Goal: Task Accomplishment & Management: Use online tool/utility

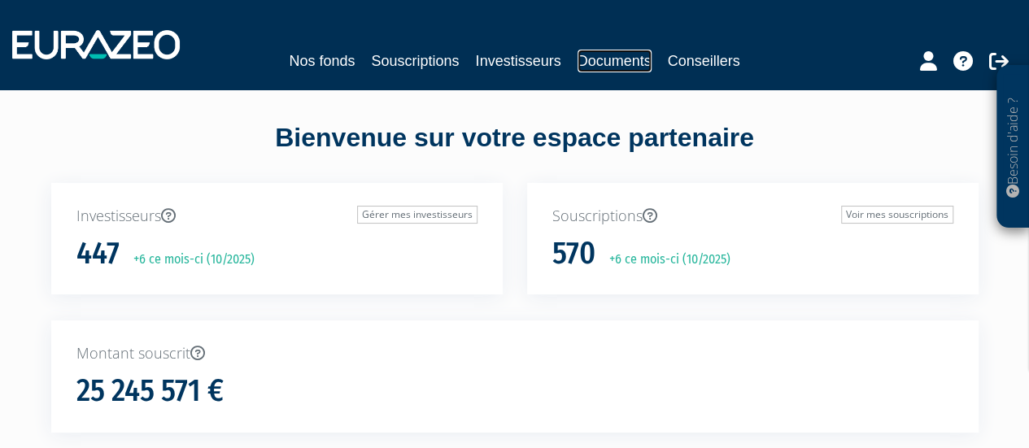
click at [618, 61] on link "Documents" at bounding box center [614, 61] width 74 height 23
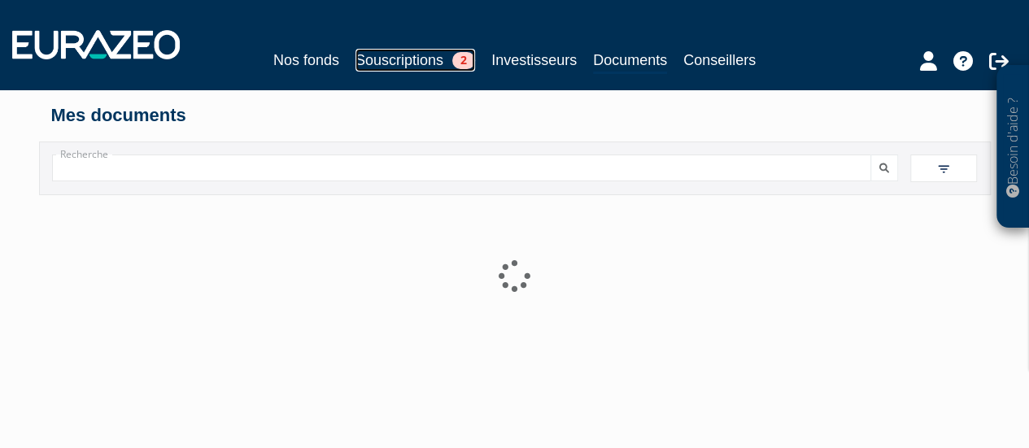
click at [468, 59] on span "2" at bounding box center [463, 60] width 23 height 17
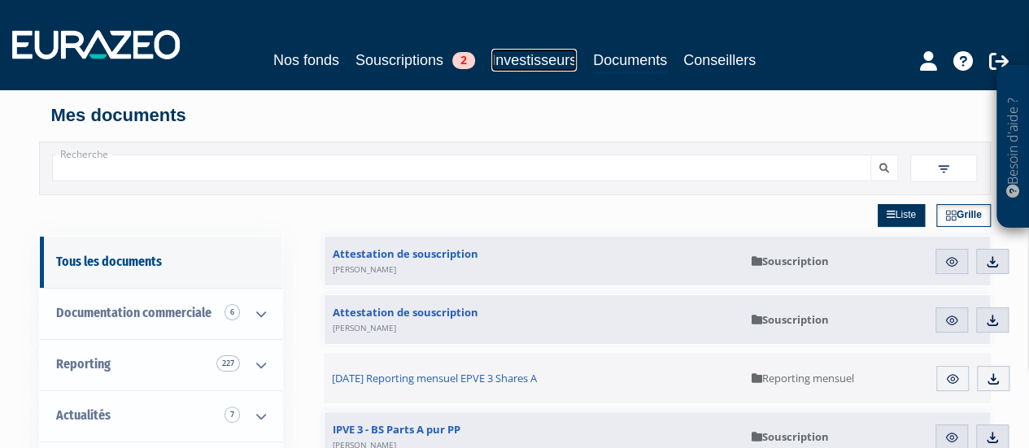
click at [529, 59] on link "Investisseurs" at bounding box center [533, 60] width 85 height 23
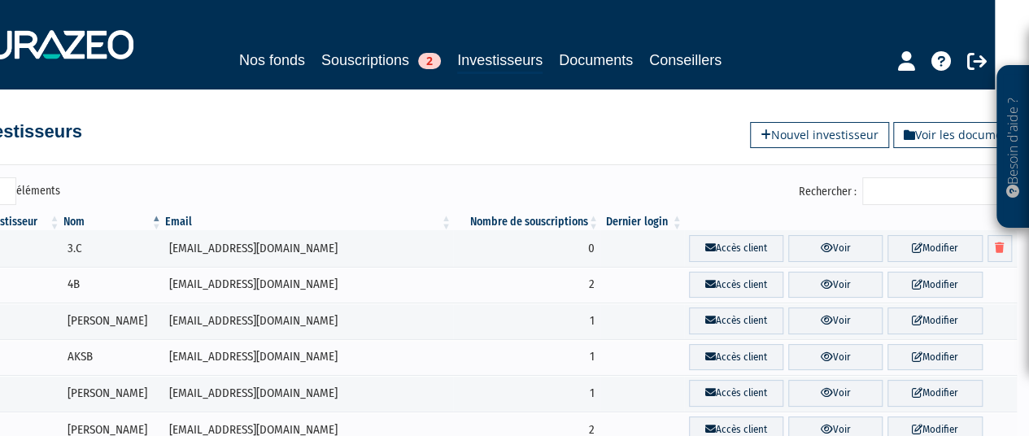
scroll to position [0, 34]
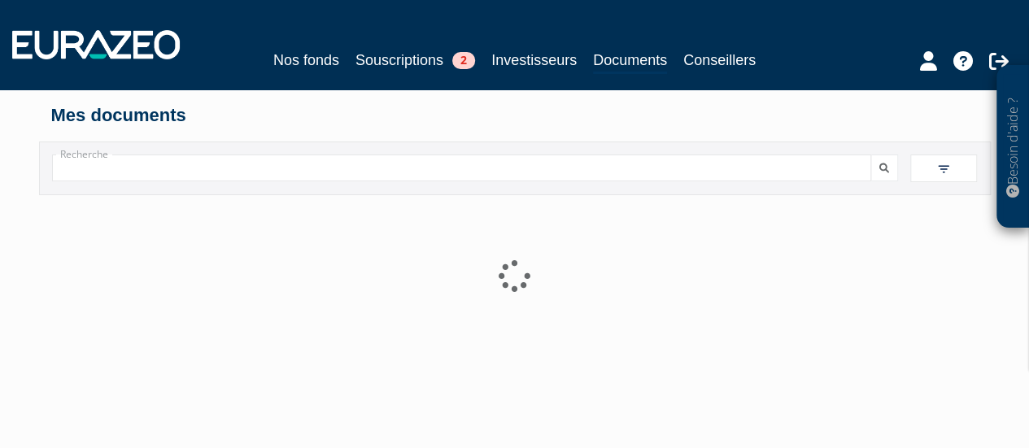
click at [284, 167] on input "Recherche" at bounding box center [462, 168] width 820 height 27
click at [113, 168] on input "Recherche" at bounding box center [462, 168] width 820 height 27
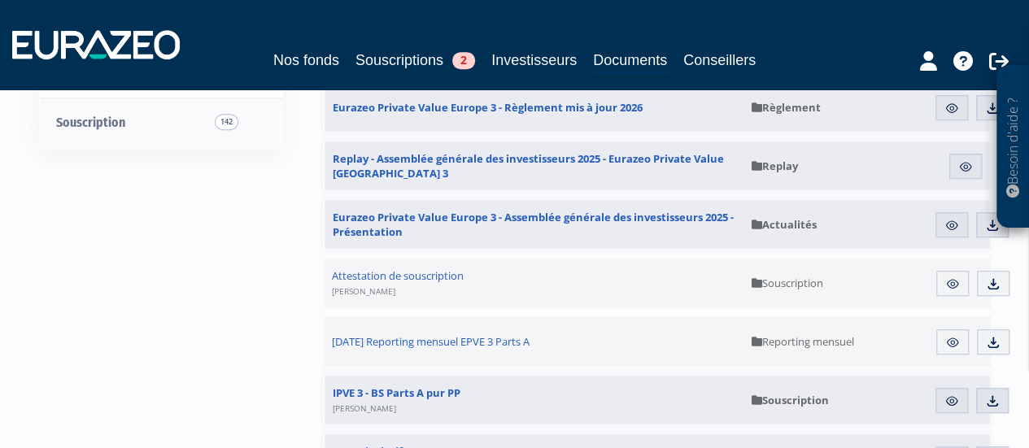
scroll to position [445, 0]
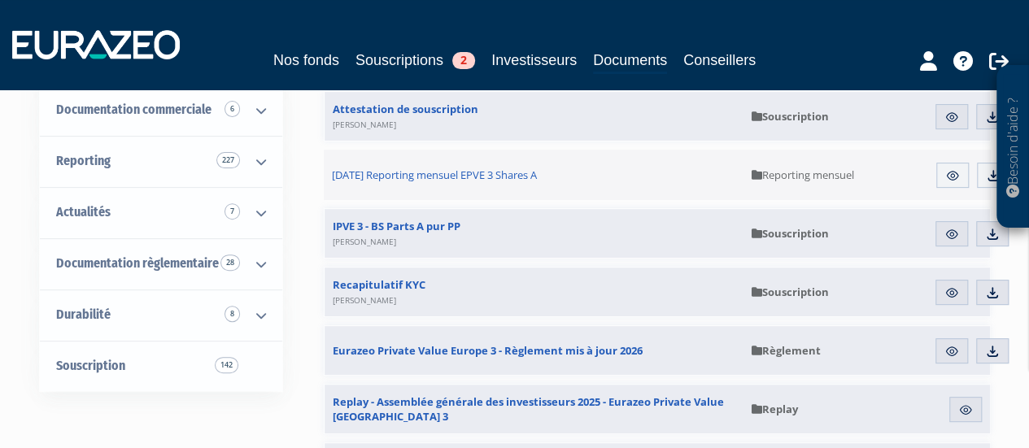
scroll to position [0, 0]
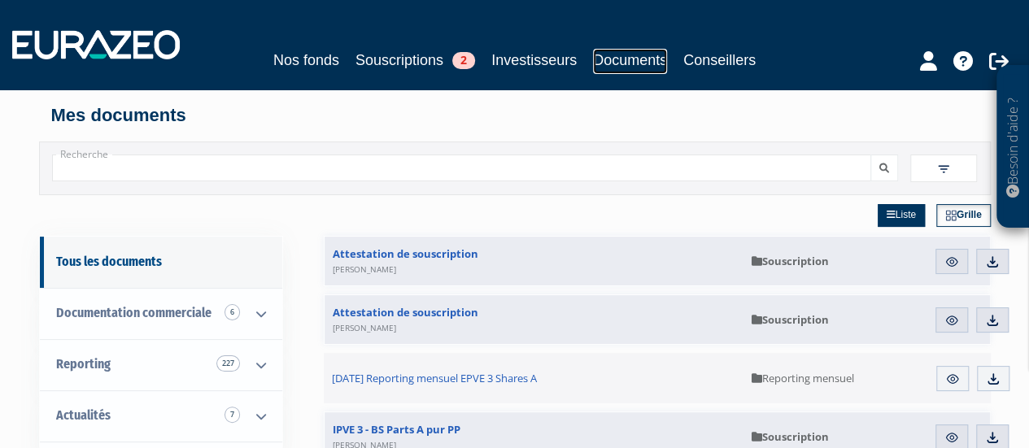
click at [635, 64] on link "Documents" at bounding box center [630, 61] width 74 height 25
click at [311, 58] on link "Nos fonds" at bounding box center [306, 60] width 66 height 23
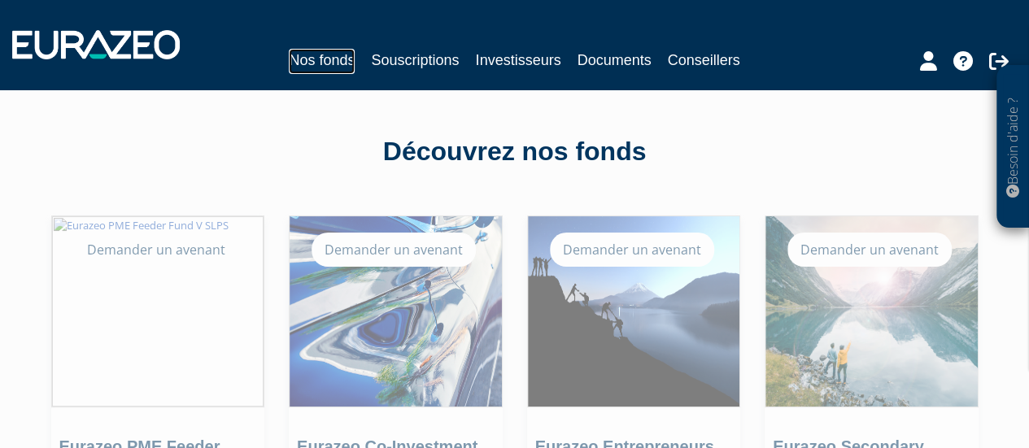
click at [303, 60] on link "Nos fonds" at bounding box center [322, 61] width 66 height 25
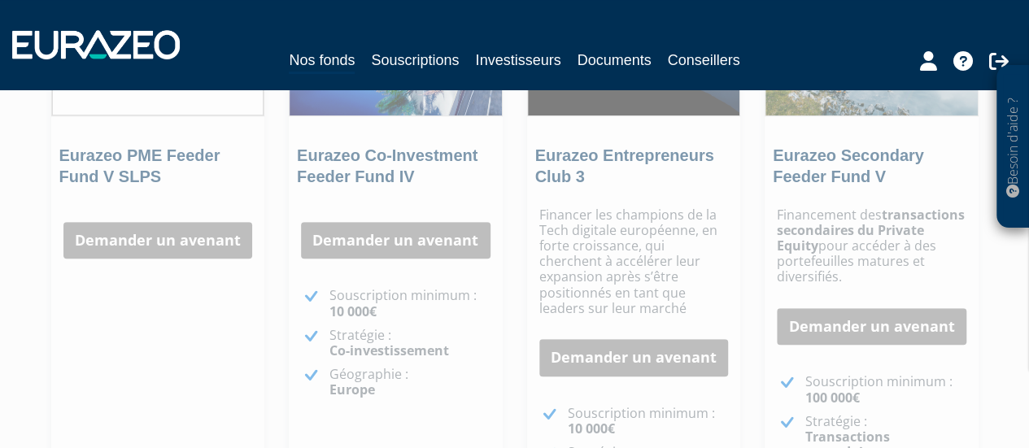
scroll to position [367, 0]
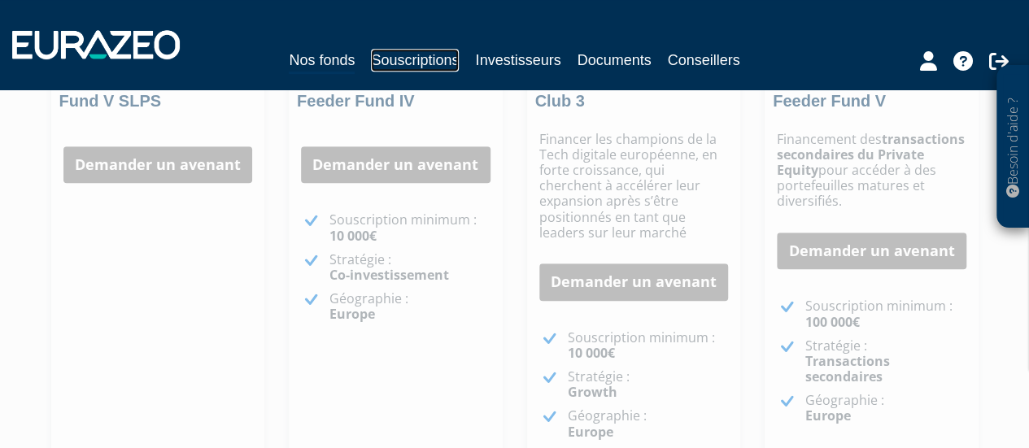
click at [416, 56] on link "Souscriptions" at bounding box center [415, 60] width 88 height 23
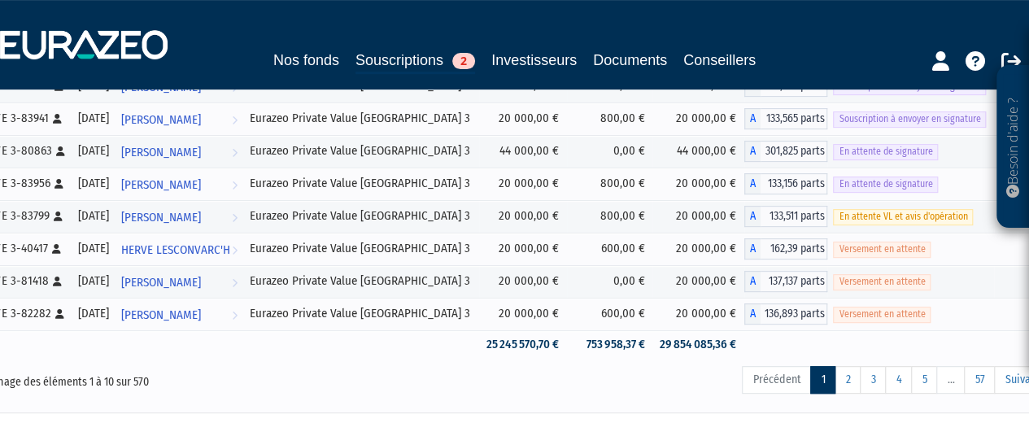
scroll to position [280, 0]
click at [832, 368] on link "1" at bounding box center [822, 379] width 25 height 28
click at [843, 376] on link "2" at bounding box center [847, 379] width 26 height 28
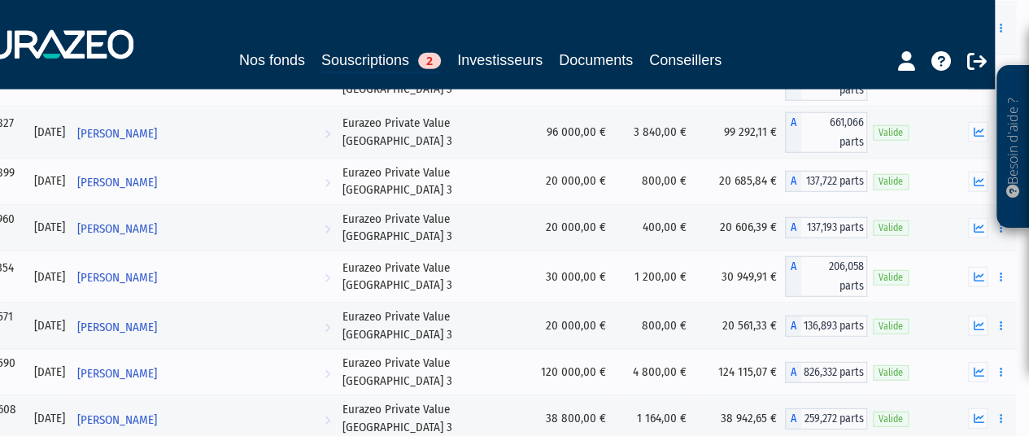
scroll to position [23719, 34]
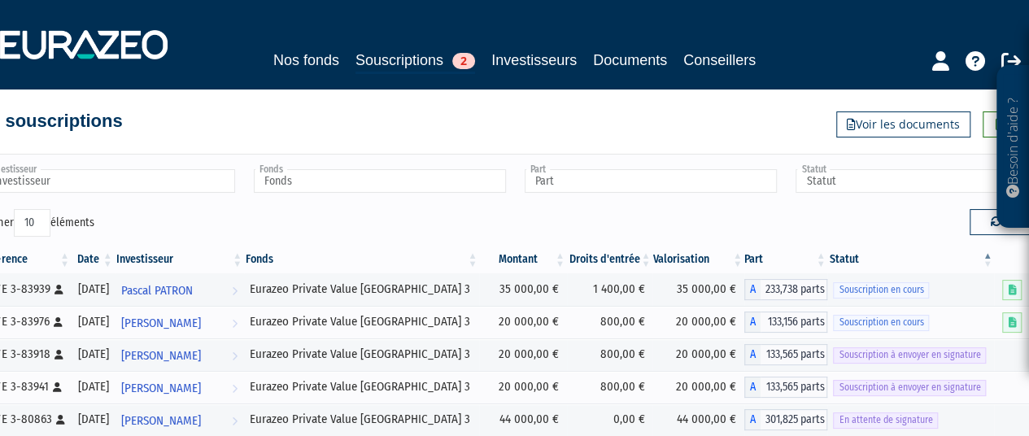
scroll to position [0, 0]
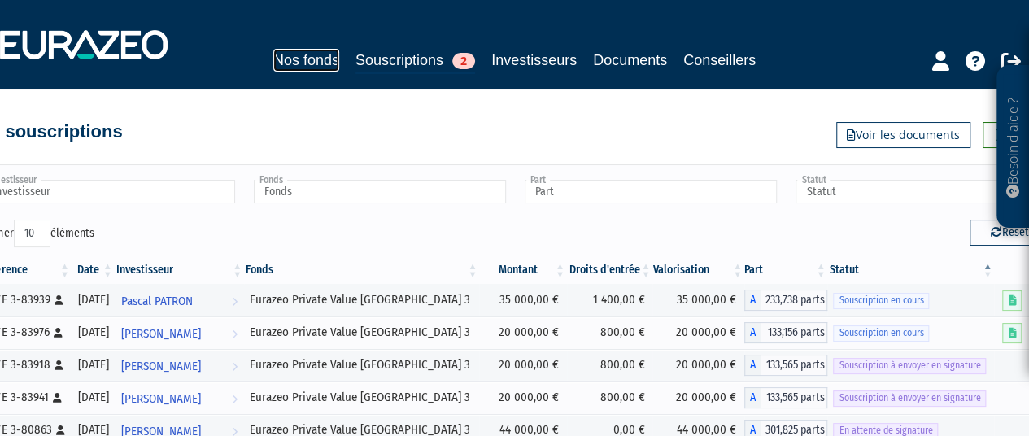
click at [303, 58] on link "Nos fonds" at bounding box center [306, 60] width 66 height 23
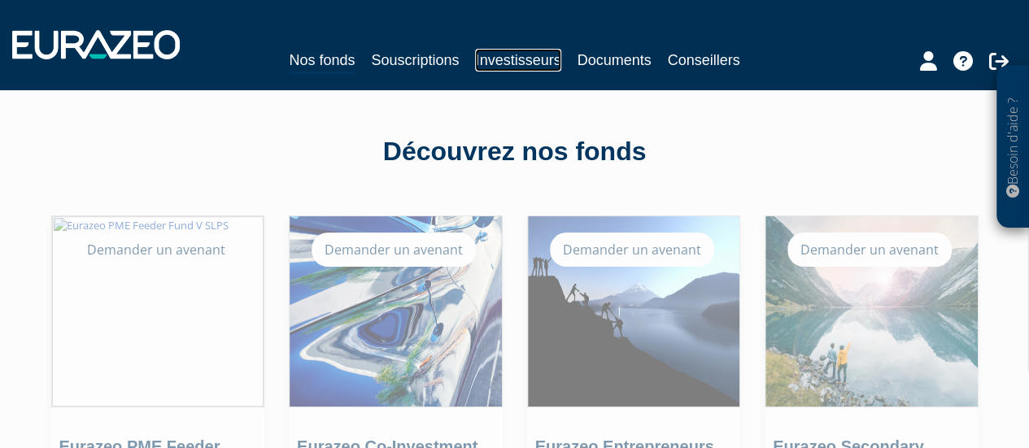
click at [505, 59] on link "Investisseurs" at bounding box center [517, 60] width 85 height 23
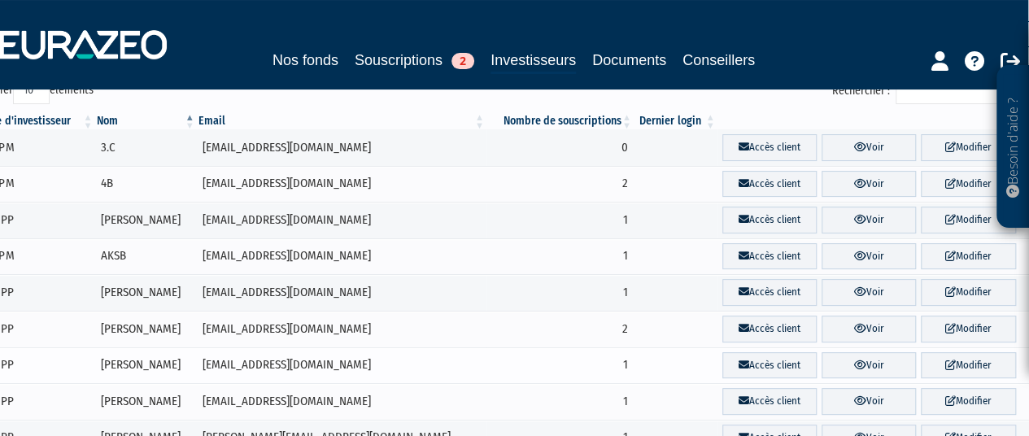
scroll to position [0, 1]
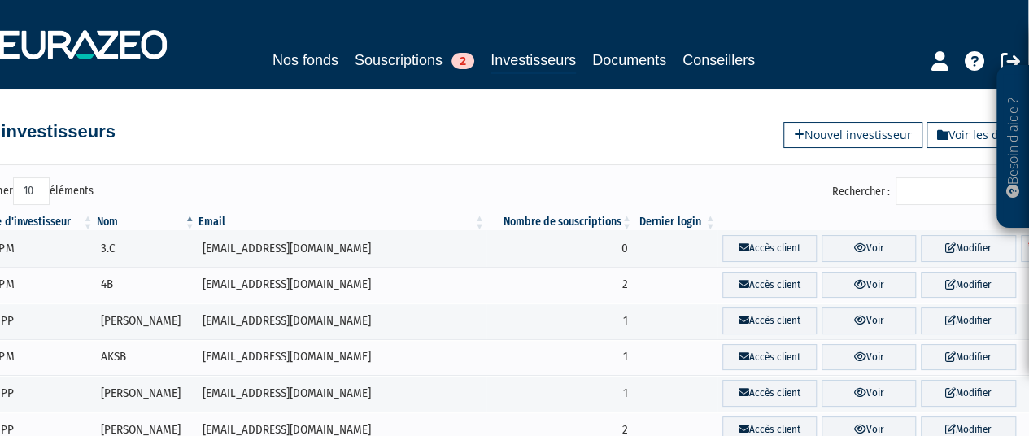
click at [944, 198] on input "Rechercher :" at bounding box center [972, 191] width 155 height 28
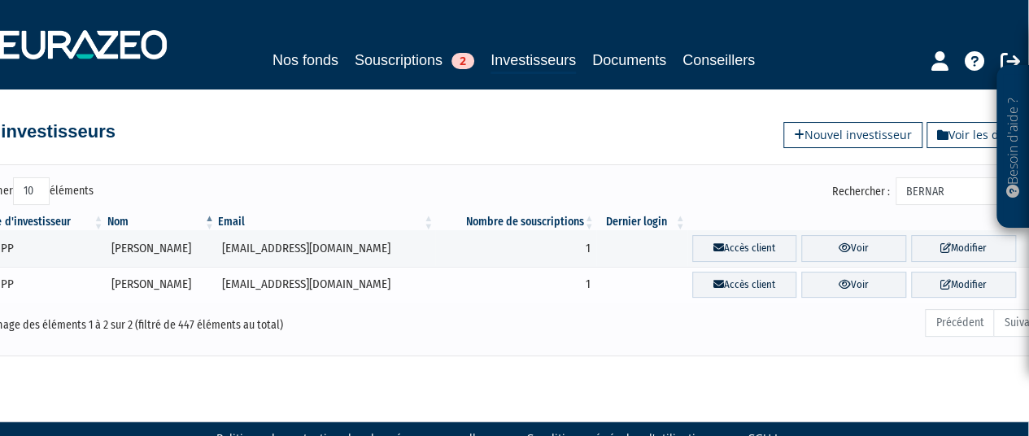
type input "BERNAR"
click at [423, 285] on td "[EMAIL_ADDRESS][DOMAIN_NAME]" at bounding box center [325, 285] width 219 height 37
click at [954, 284] on link "Modifier" at bounding box center [963, 285] width 105 height 27
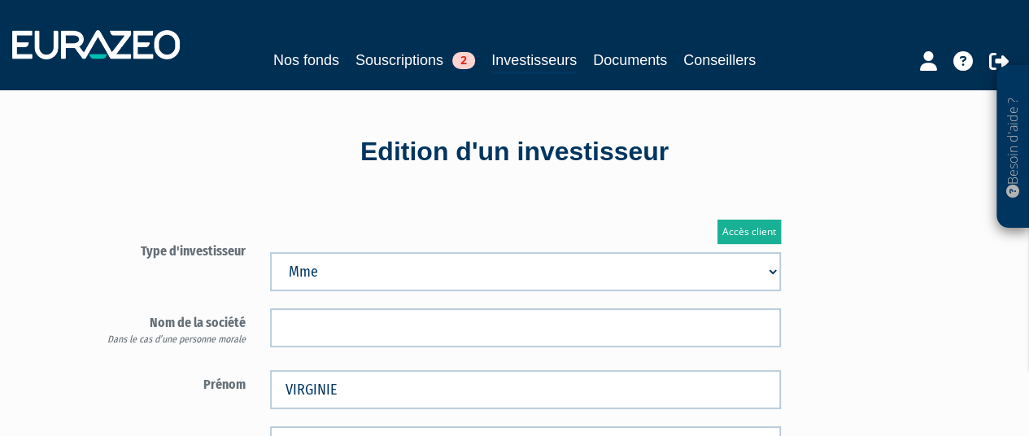
type input "6 00 00 00 00"
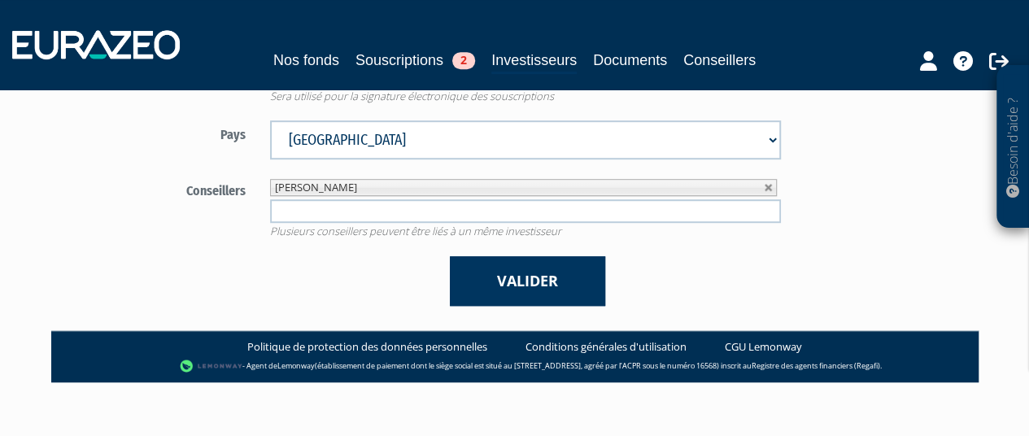
scroll to position [488, 0]
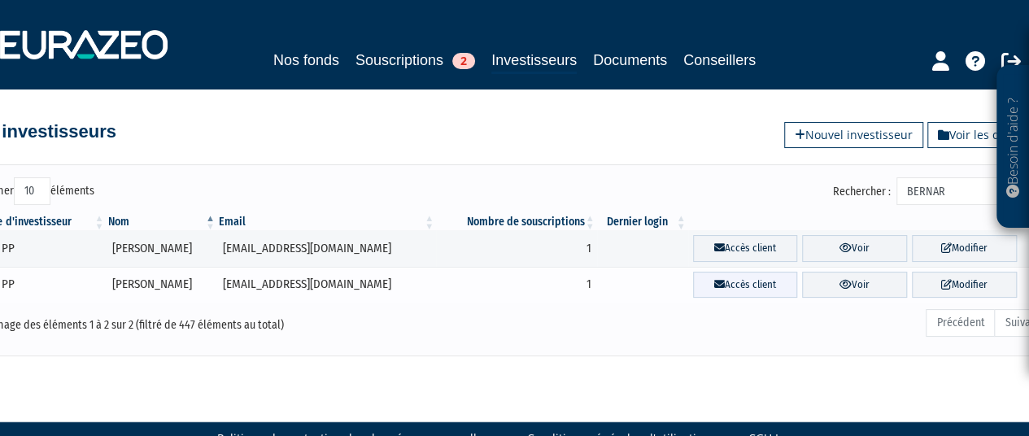
click at [745, 289] on link "Accès client" at bounding box center [745, 285] width 105 height 27
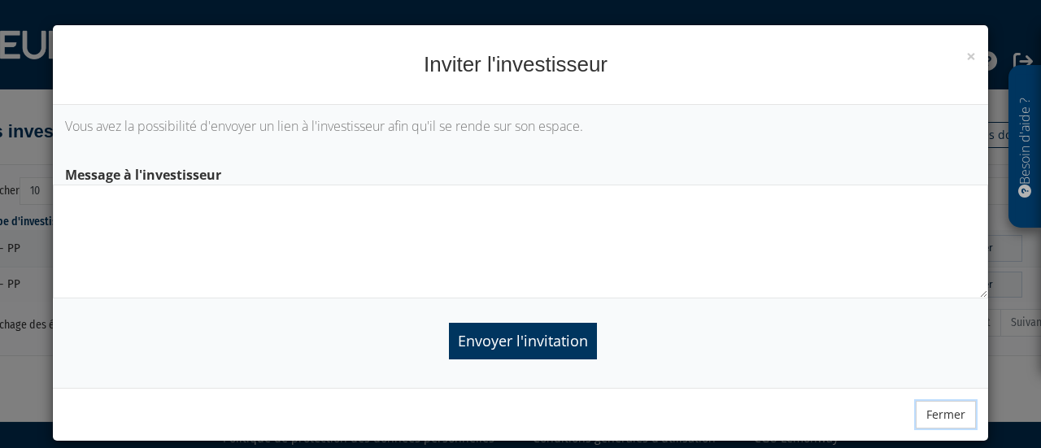
click at [927, 416] on button "Fermer" at bounding box center [946, 415] width 60 height 28
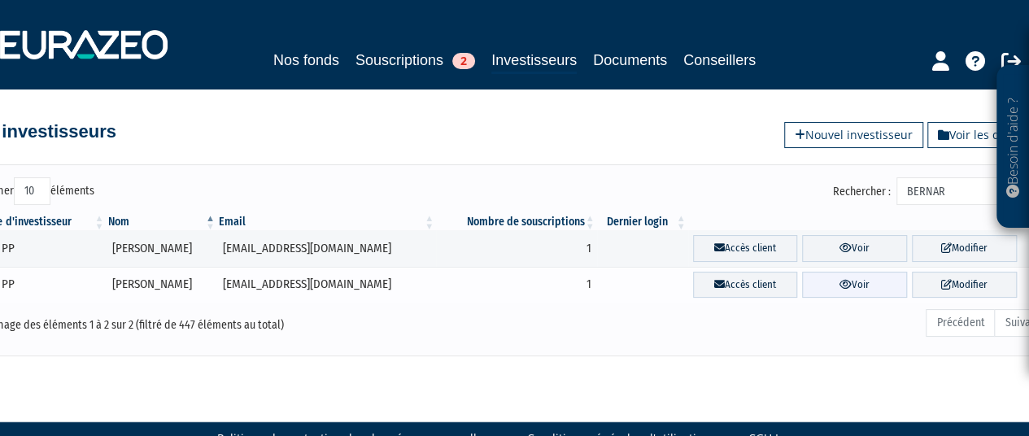
click at [833, 290] on link "Voir" at bounding box center [854, 285] width 105 height 27
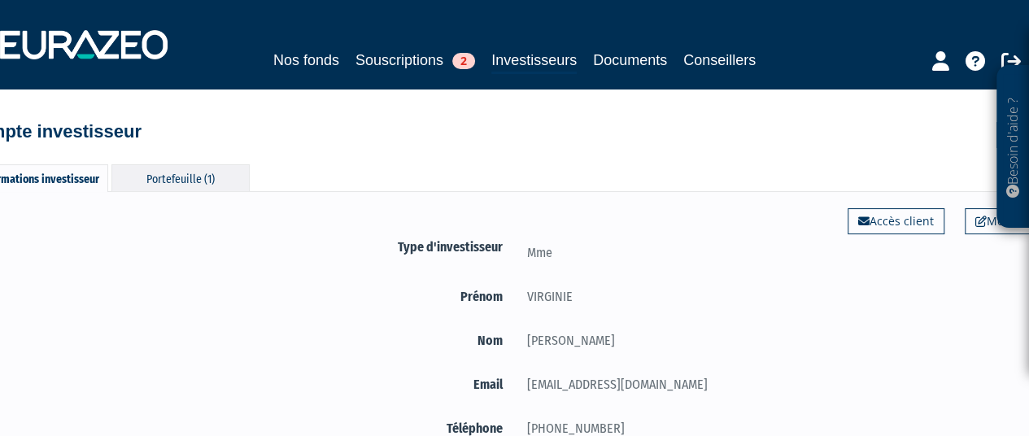
click at [176, 185] on div "Portefeuille (1)" at bounding box center [180, 177] width 138 height 27
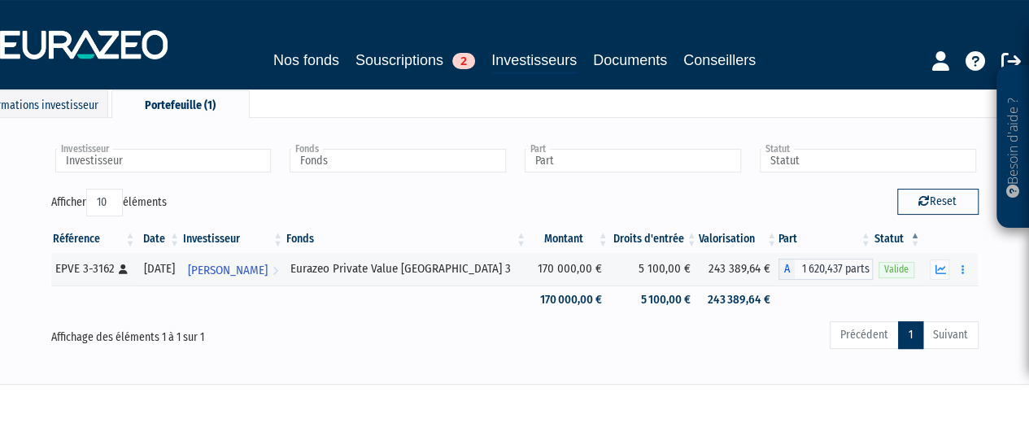
scroll to position [75, 0]
click at [964, 261] on button "button" at bounding box center [962, 269] width 20 height 20
click at [966, 270] on button "button" at bounding box center [962, 269] width 20 height 20
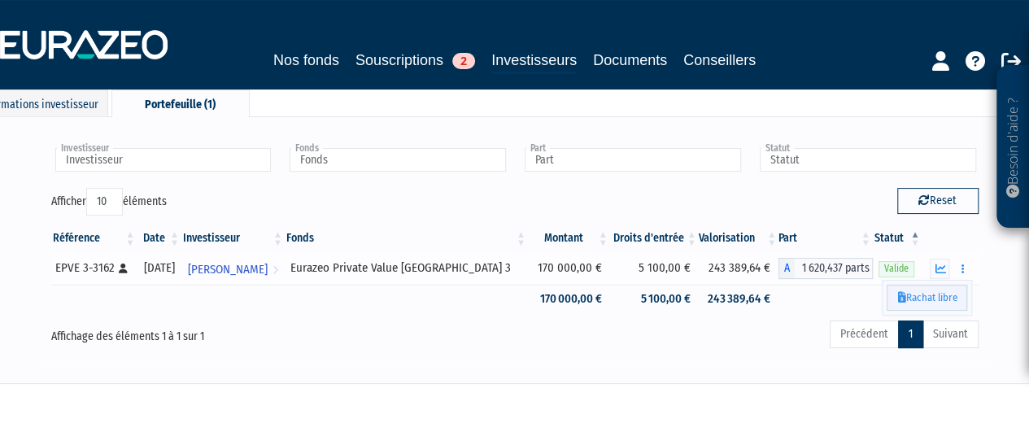
click at [934, 299] on link "Rachat libre" at bounding box center [926, 298] width 81 height 27
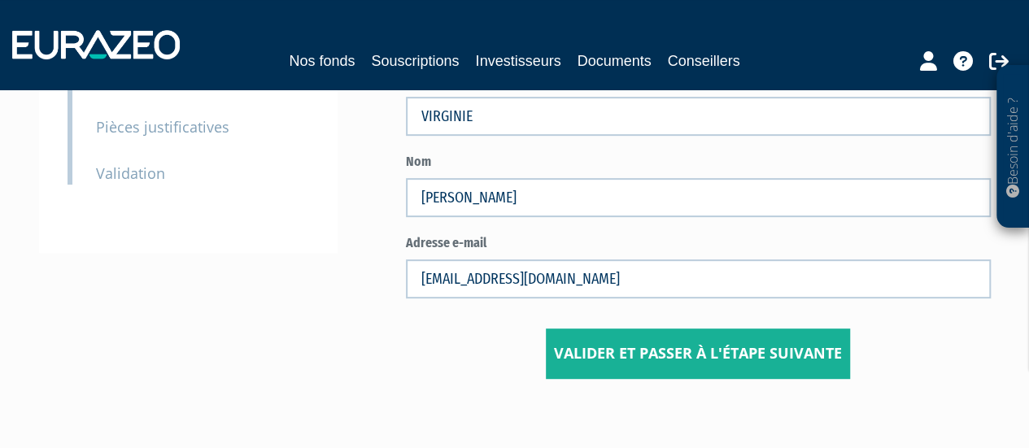
scroll to position [241, 0]
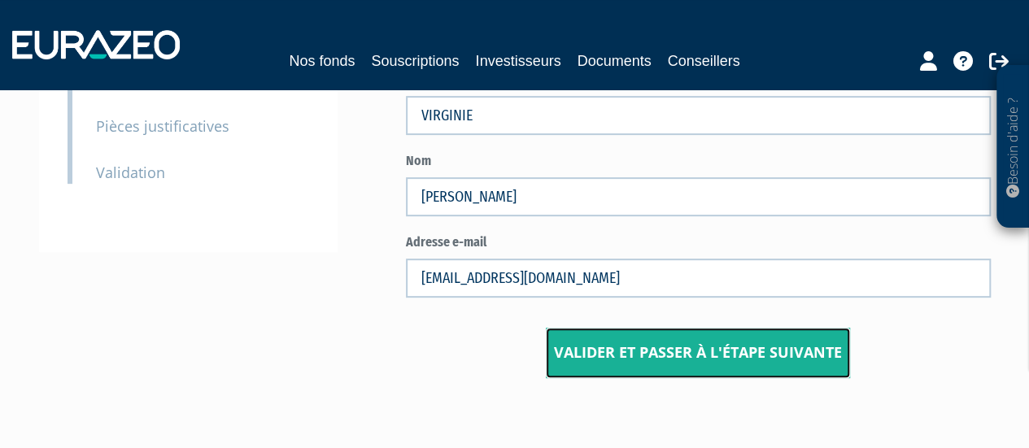
click at [804, 349] on button "Valider et passer à l'étape suivante" at bounding box center [698, 353] width 304 height 50
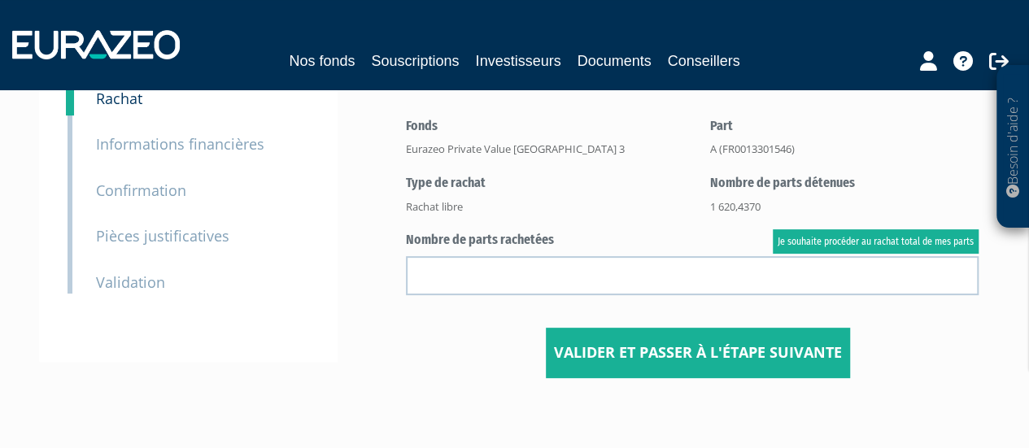
scroll to position [146, 0]
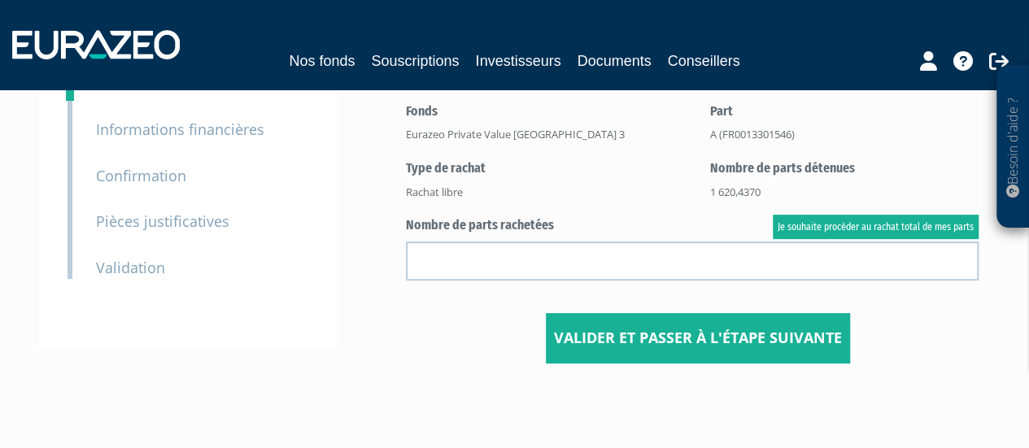
drag, startPoint x: 99, startPoint y: 3, endPoint x: 333, endPoint y: 207, distance: 309.5
click at [333, 207] on div "1 Identité 2 Rachat 3 Informations financières 3 Confirmation 4 Pièces justific…" at bounding box center [188, 166] width 298 height 363
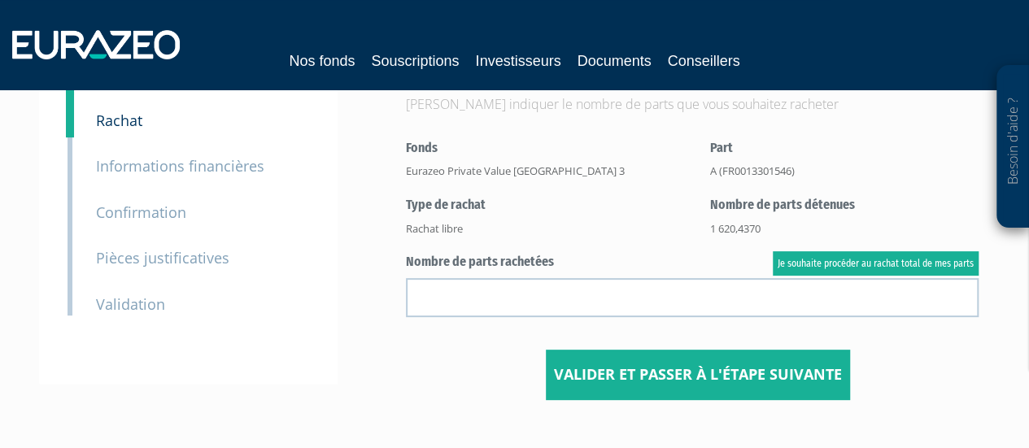
scroll to position [38, 0]
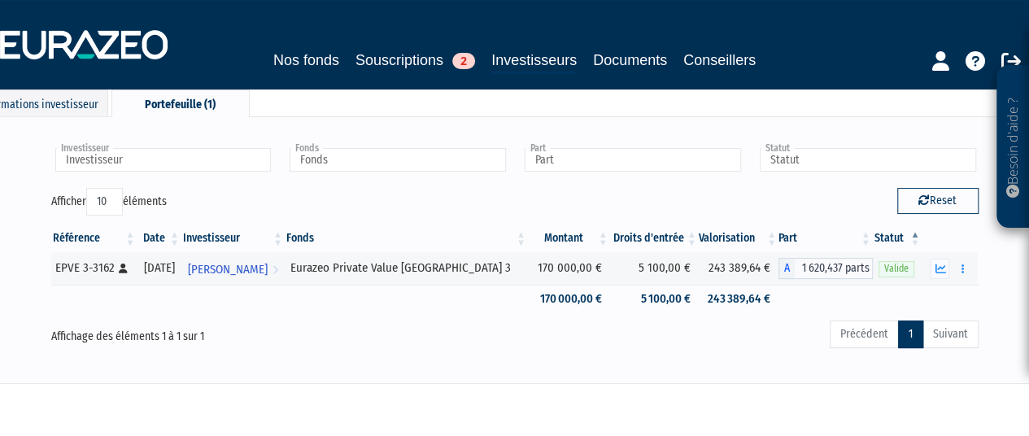
scroll to position [138, 0]
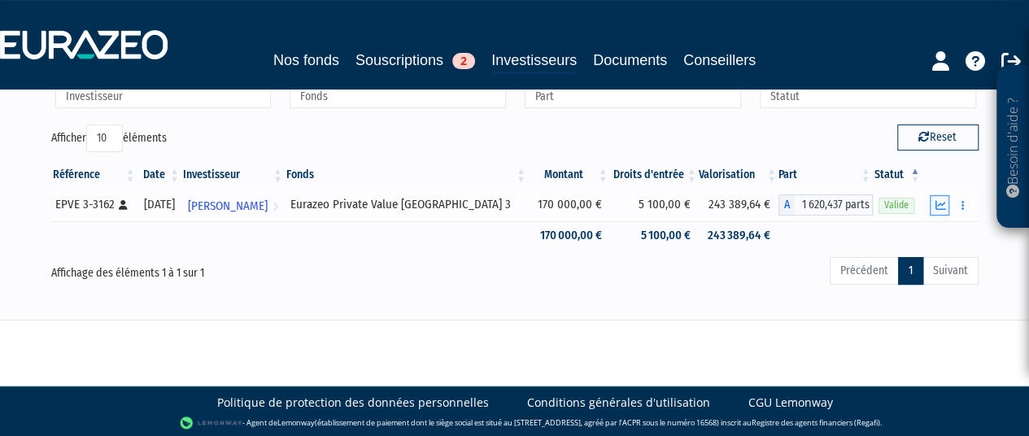
click at [937, 200] on icon "button" at bounding box center [939, 205] width 11 height 11
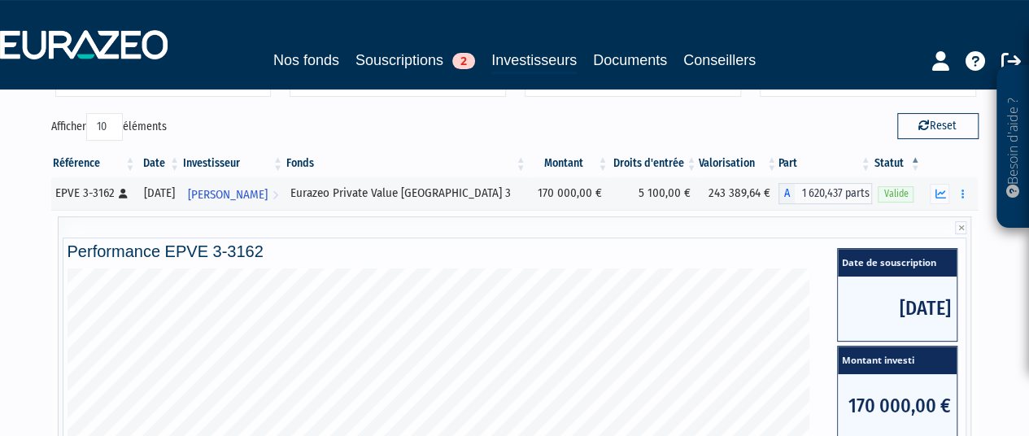
scroll to position [150, 0]
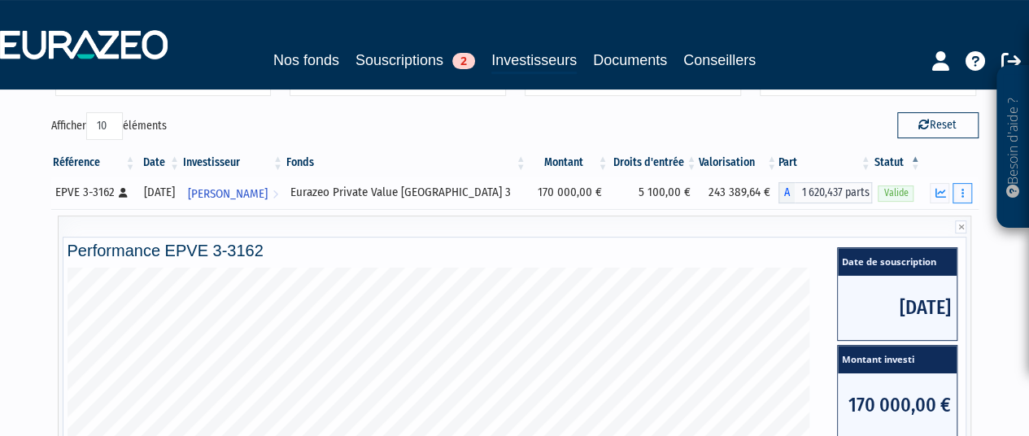
click at [960, 185] on button "button" at bounding box center [962, 193] width 20 height 20
click at [934, 219] on link "Rachat libre" at bounding box center [926, 222] width 81 height 27
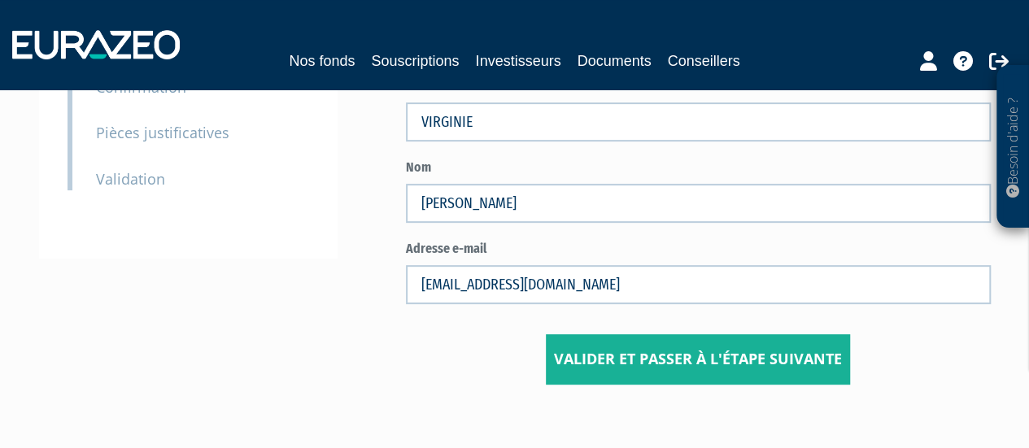
scroll to position [327, 0]
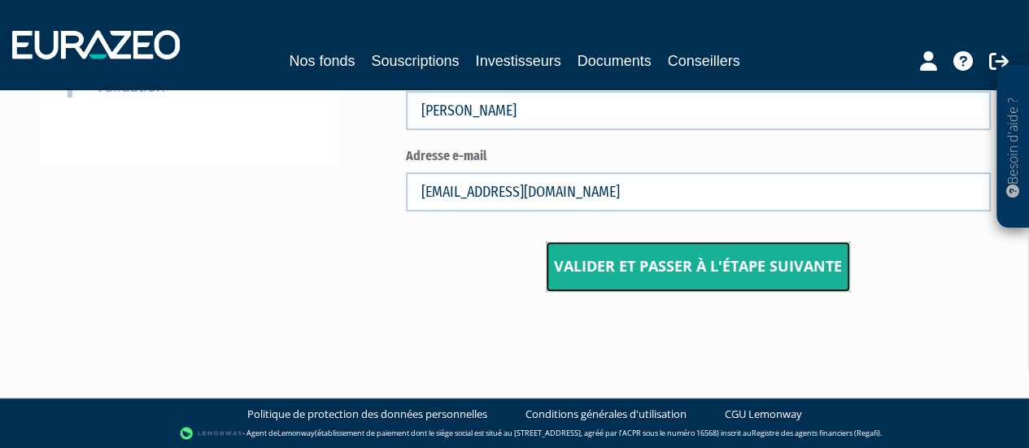
click at [612, 272] on button "Valider et passer à l'étape suivante" at bounding box center [698, 267] width 304 height 50
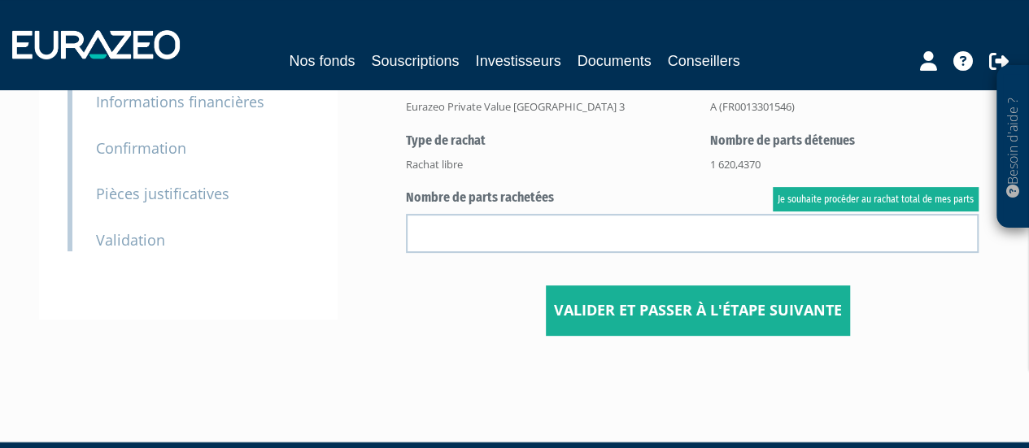
scroll to position [172, 0]
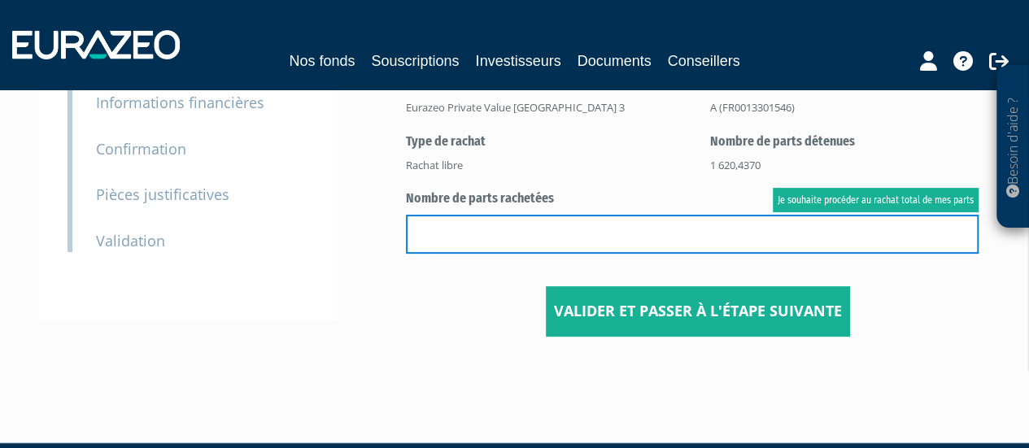
click at [455, 241] on input "text" at bounding box center [692, 234] width 573 height 39
paste input "332,78 p"
type input "332,78"
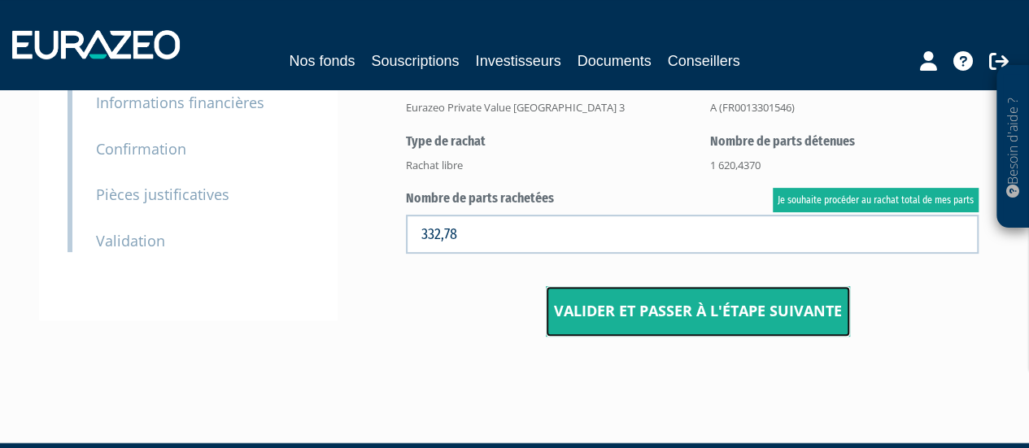
click at [763, 329] on button "Valider et passer à l'étape suivante" at bounding box center [698, 311] width 304 height 50
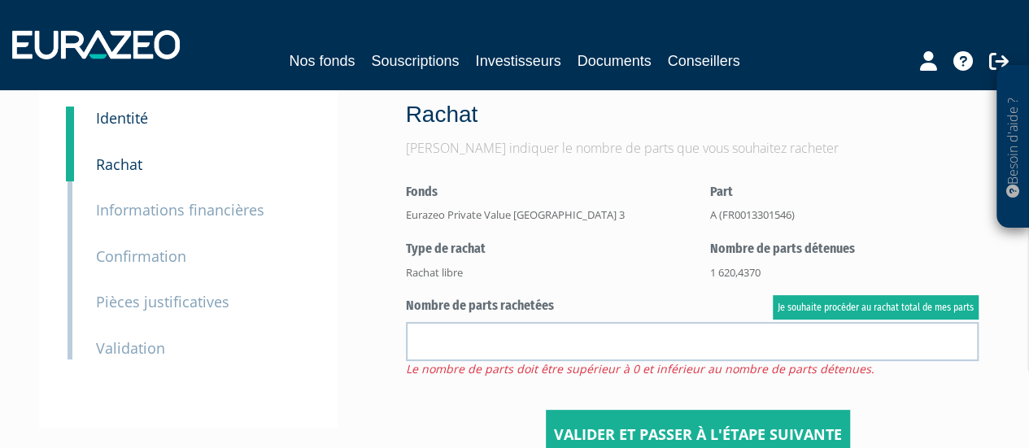
scroll to position [64, 0]
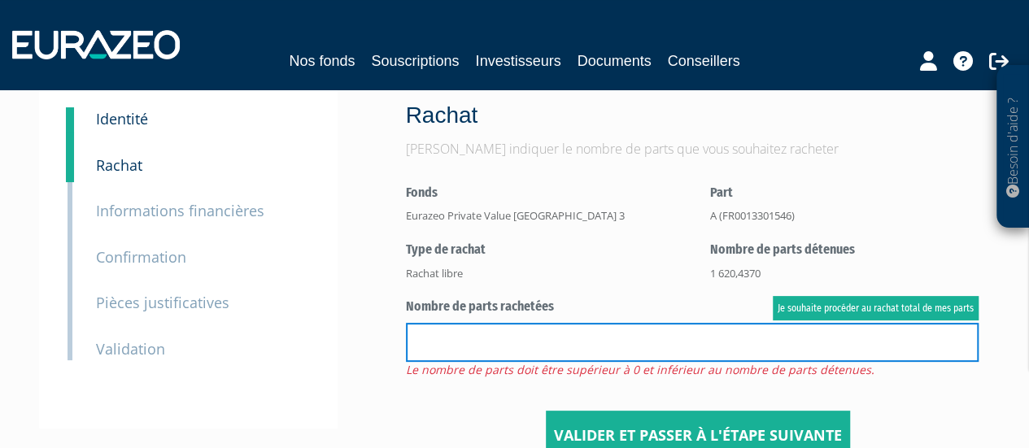
click at [497, 342] on input "text" at bounding box center [692, 342] width 573 height 39
type input "333"
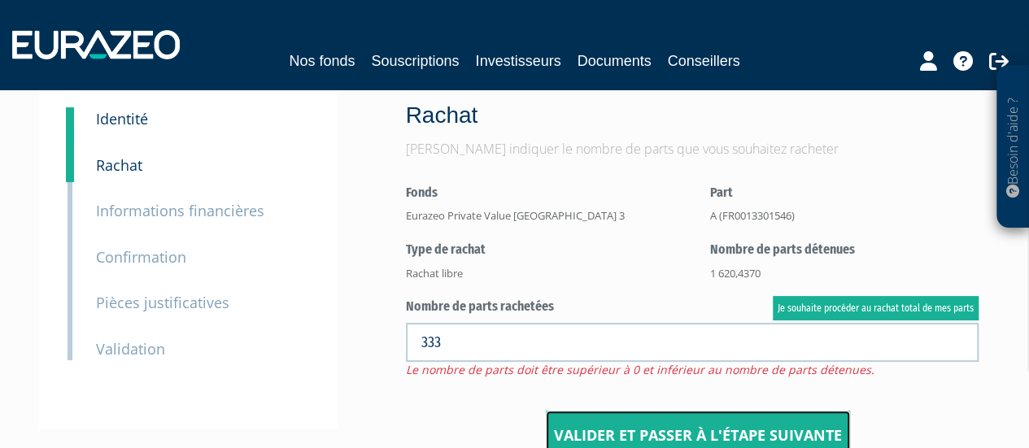
click at [591, 424] on button "Valider et passer à l'étape suivante" at bounding box center [698, 436] width 304 height 50
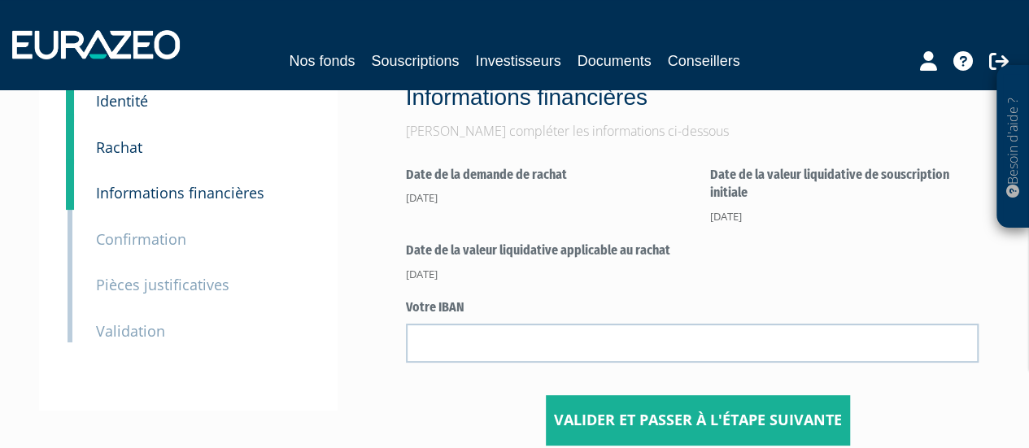
scroll to position [83, 0]
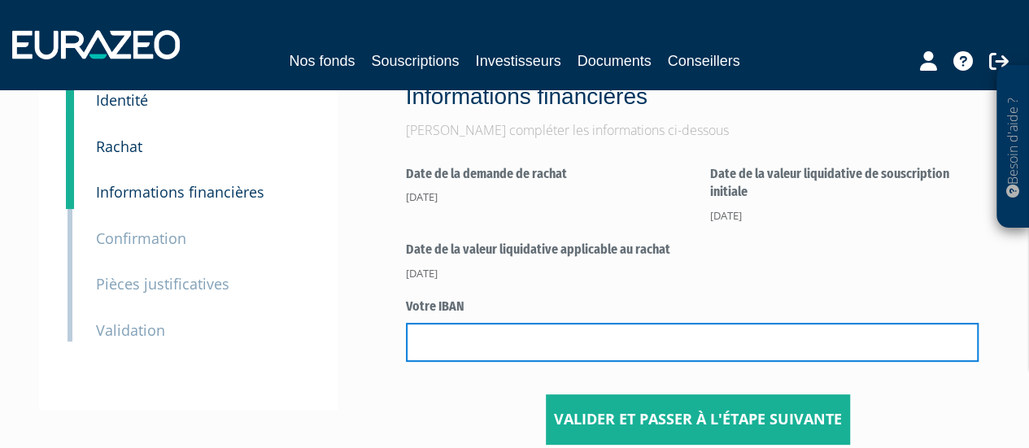
click at [549, 326] on input "text" at bounding box center [692, 342] width 573 height 39
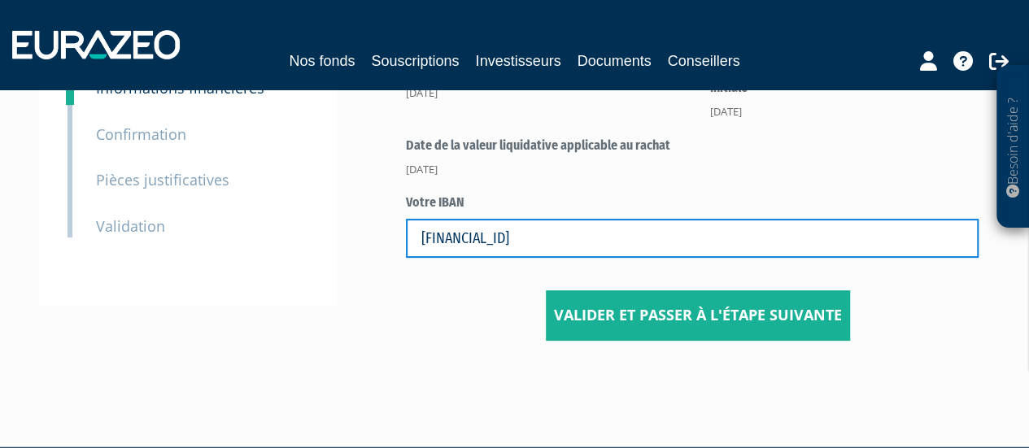
type input "[FINANCIAL_ID]"
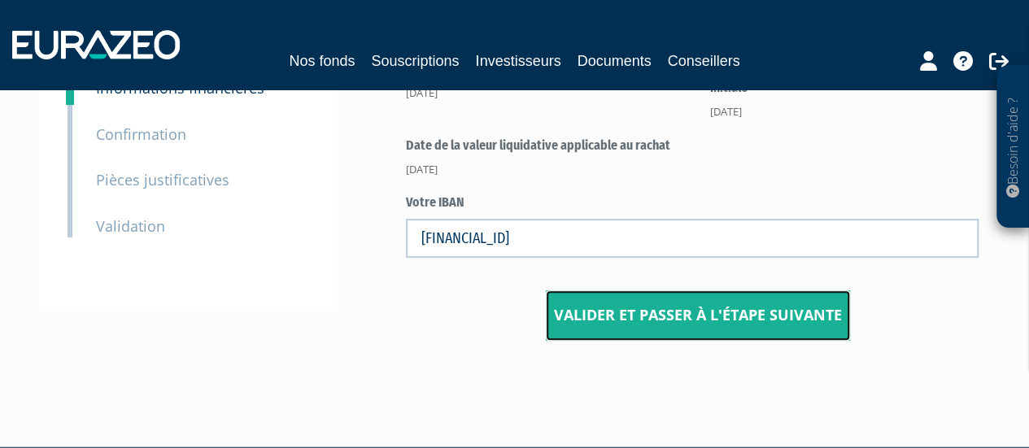
click at [687, 314] on button "Valider et passer à l'étape suivante" at bounding box center [698, 315] width 304 height 50
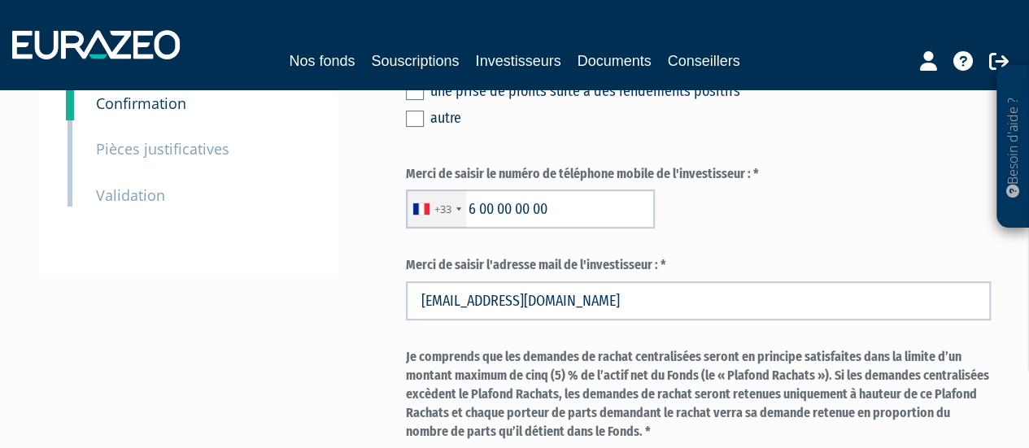
scroll to position [91, 0]
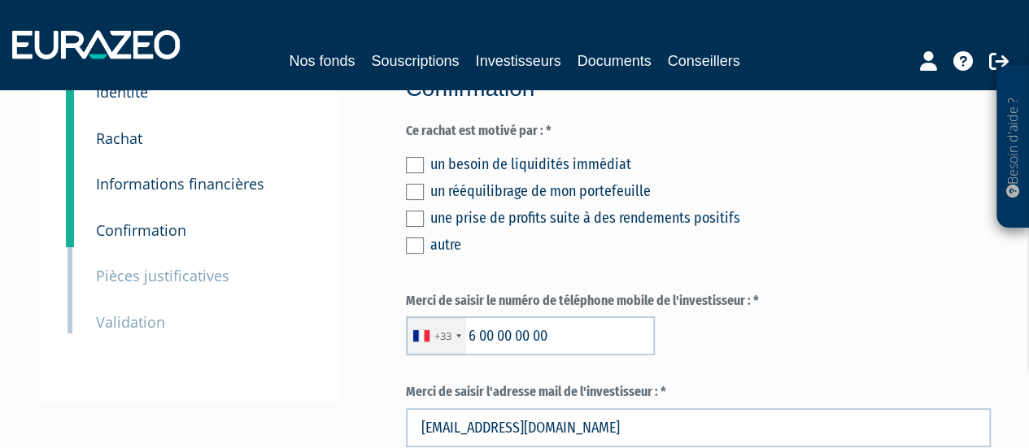
click at [141, 142] on small "Rachat" at bounding box center [119, 138] width 46 height 20
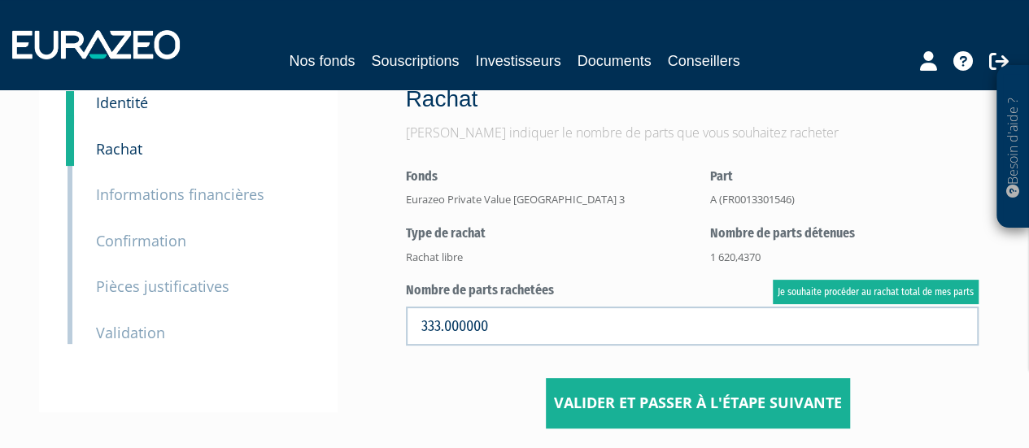
scroll to position [98, 0]
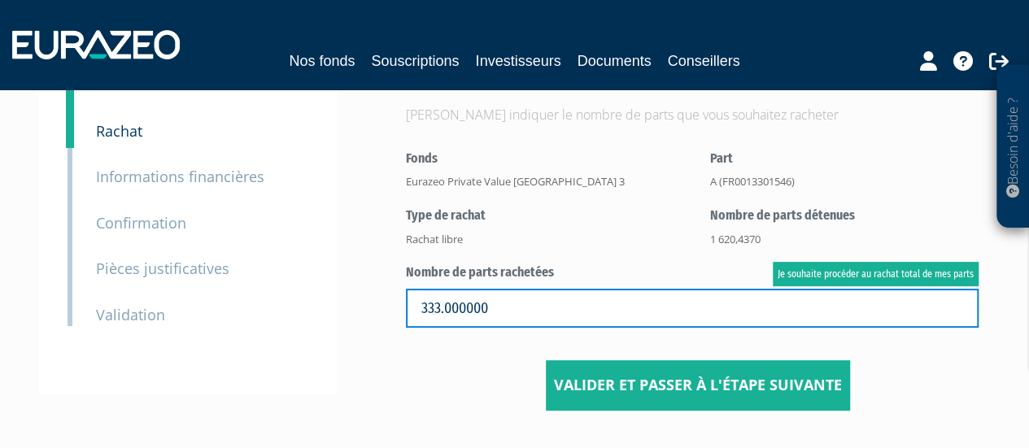
click at [511, 307] on input "333.000000" at bounding box center [692, 308] width 573 height 39
type input "3"
type input "333"
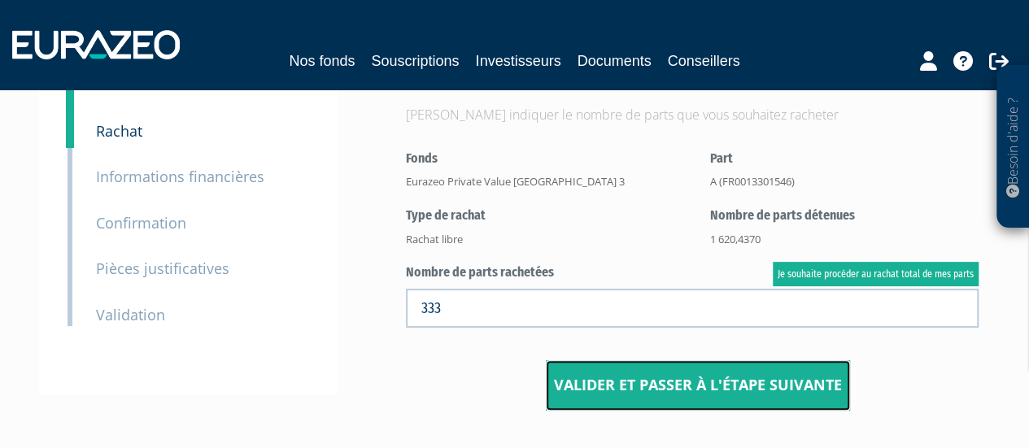
click at [642, 380] on button "Valider et passer à l'étape suivante" at bounding box center [698, 385] width 304 height 50
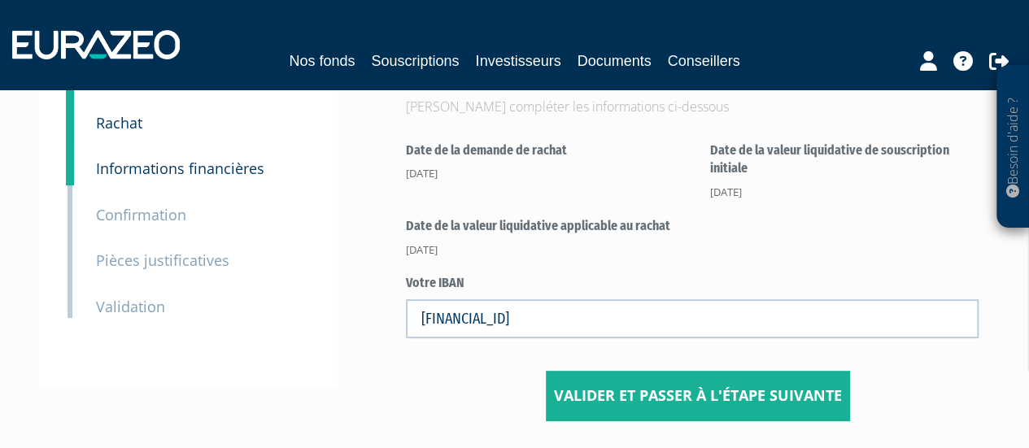
scroll to position [142, 0]
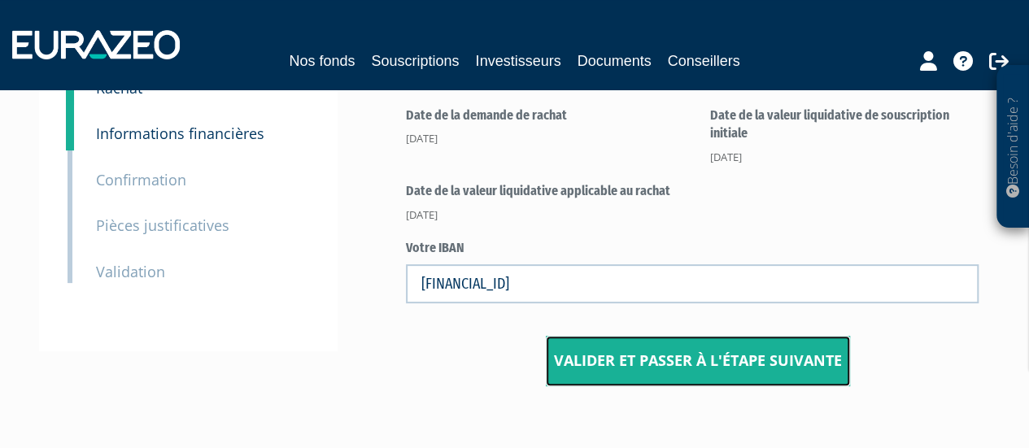
click at [573, 353] on button "Valider et passer à l'étape suivante" at bounding box center [698, 361] width 304 height 50
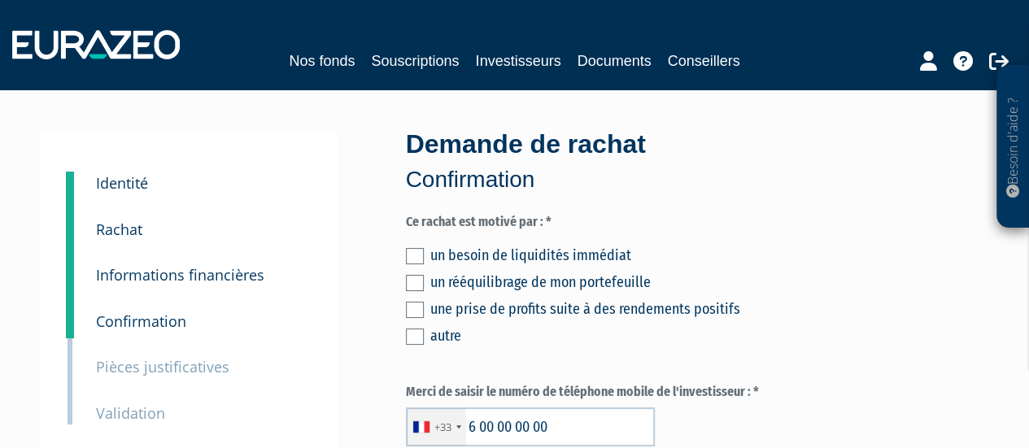
click at [409, 257] on label at bounding box center [415, 256] width 18 height 16
click at [0, 0] on input "checkbox" at bounding box center [0, 0] width 0 height 0
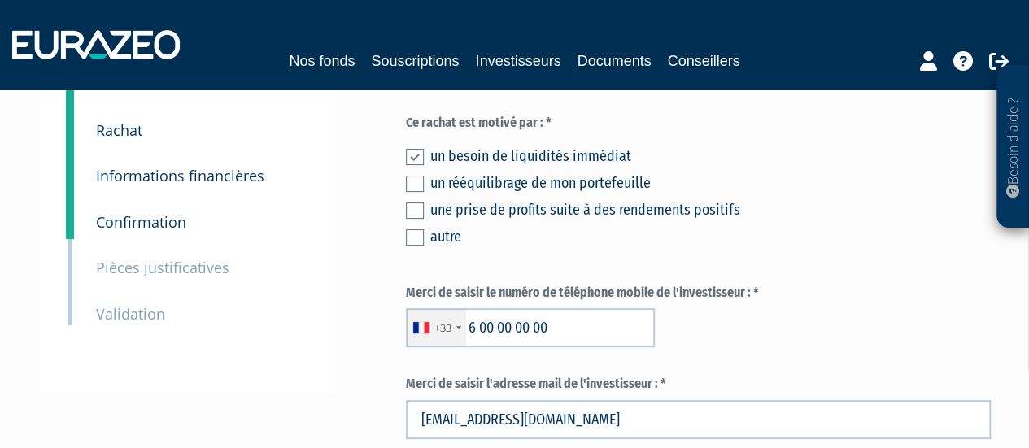
scroll to position [117, 0]
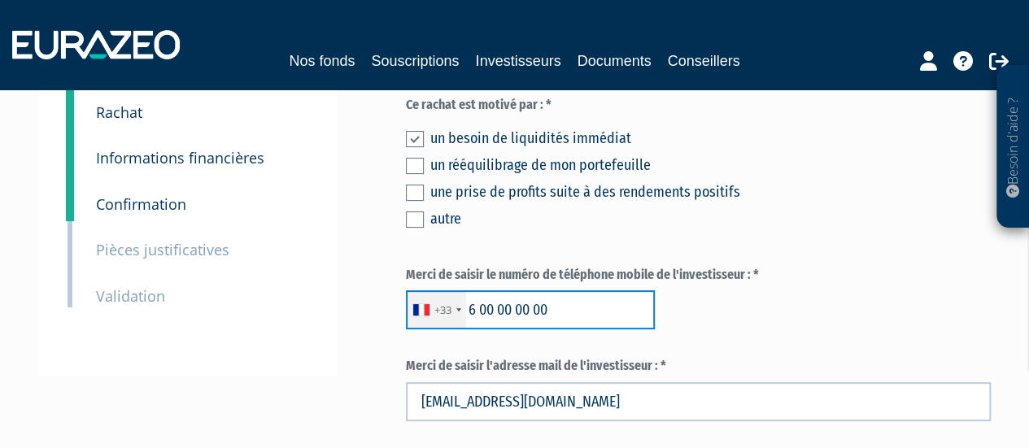
drag, startPoint x: 559, startPoint y: 305, endPoint x: 466, endPoint y: 307, distance: 92.7
click at [466, 307] on input "6 00 00 00 00" at bounding box center [530, 309] width 249 height 39
paste input "81580437"
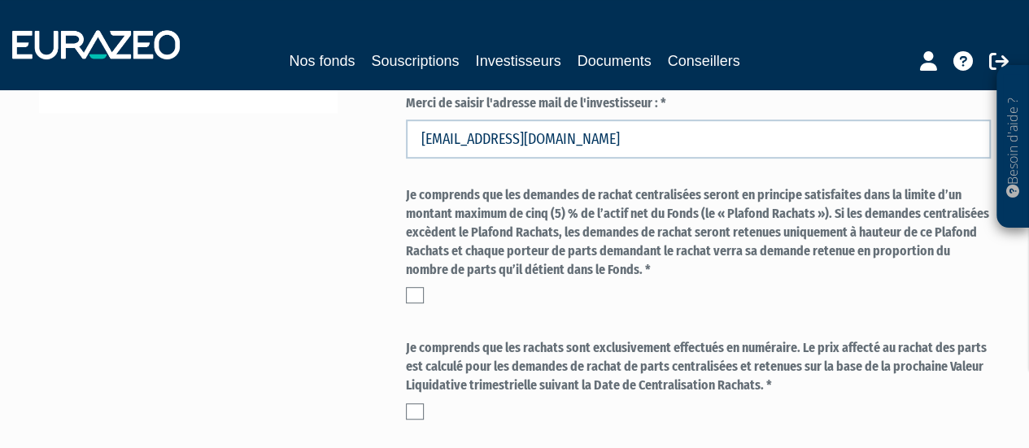
scroll to position [381, 0]
type input "681580437"
click at [415, 290] on label at bounding box center [415, 294] width 18 height 16
click at [0, 0] on input "checkbox" at bounding box center [0, 0] width 0 height 0
click at [414, 408] on label at bounding box center [415, 411] width 18 height 16
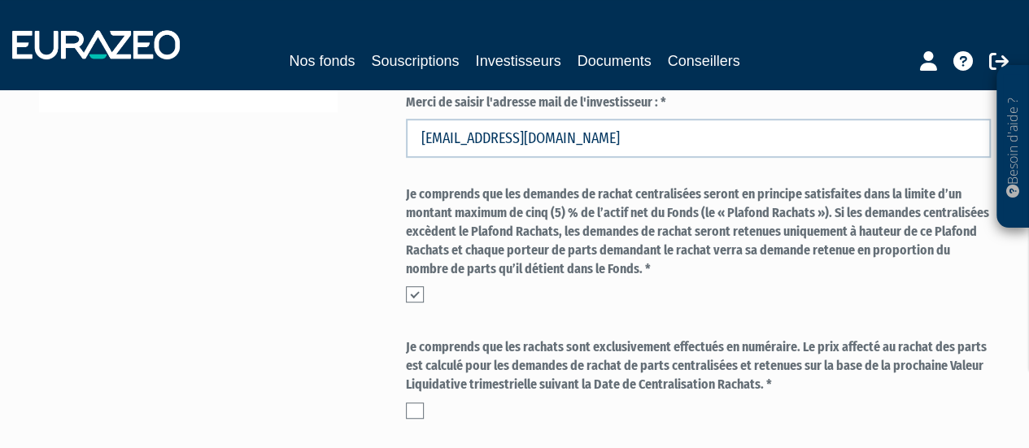
click at [0, 0] on input "checkbox" at bounding box center [0, 0] width 0 height 0
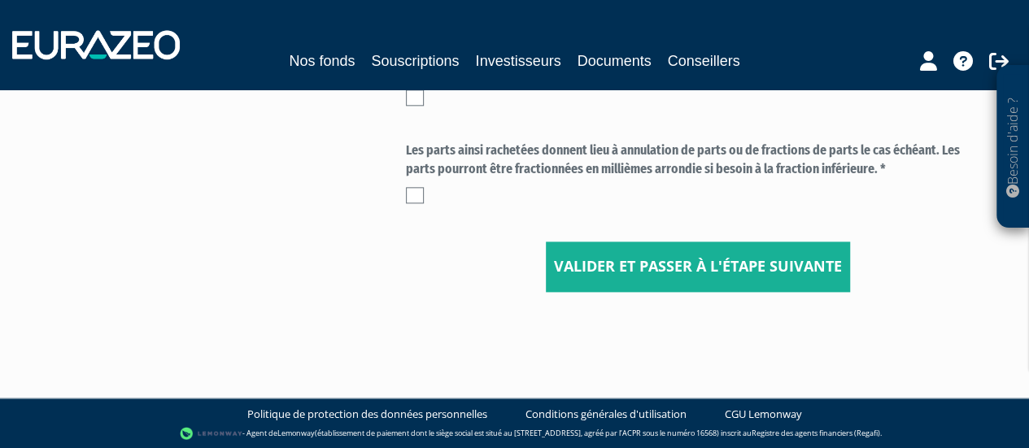
scroll to position [924, 0]
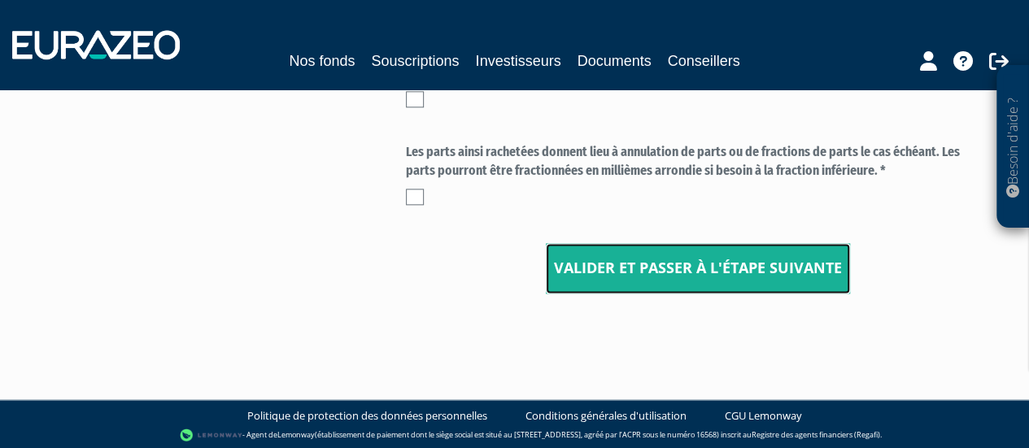
click at [599, 268] on button "Valider et passer à l'étape suivante" at bounding box center [698, 268] width 304 height 50
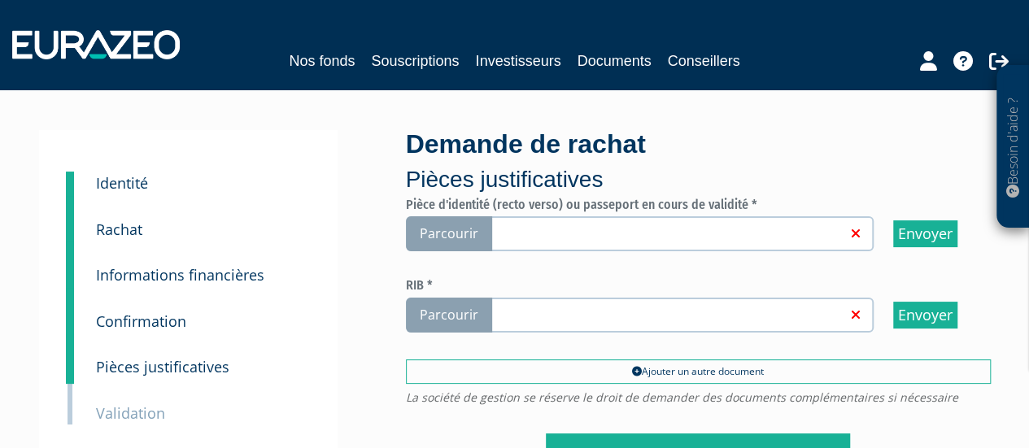
scroll to position [13, 0]
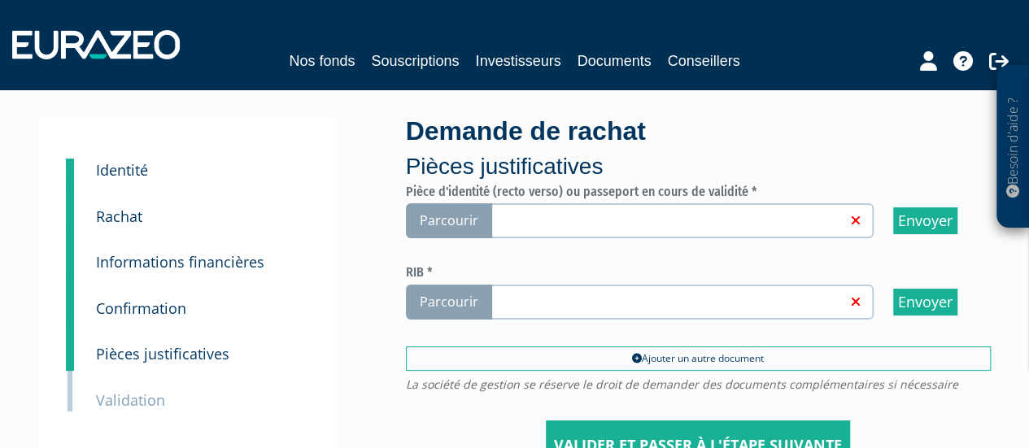
click at [919, 158] on p "Pièces justificatives" at bounding box center [698, 166] width 585 height 33
click at [455, 220] on span "Parcourir" at bounding box center [449, 220] width 86 height 35
click at [0, 0] on input "Parcourir" at bounding box center [0, 0] width 0 height 0
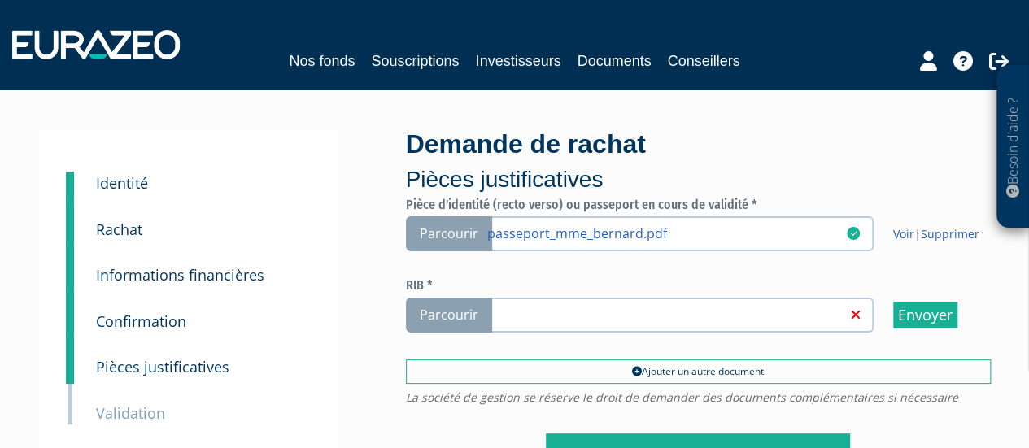
scroll to position [1, 0]
click at [133, 222] on small "Rachat" at bounding box center [119, 229] width 46 height 20
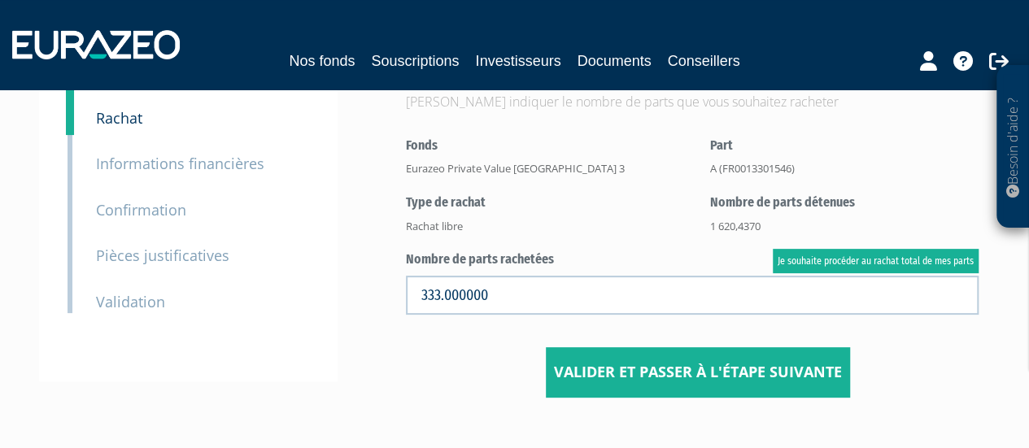
scroll to position [114, 0]
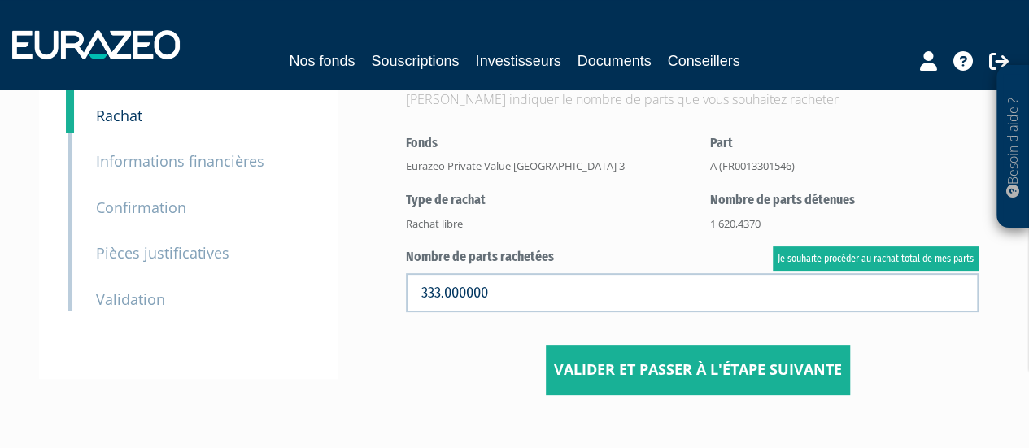
click at [135, 248] on small "Pièces justificatives" at bounding box center [162, 253] width 133 height 20
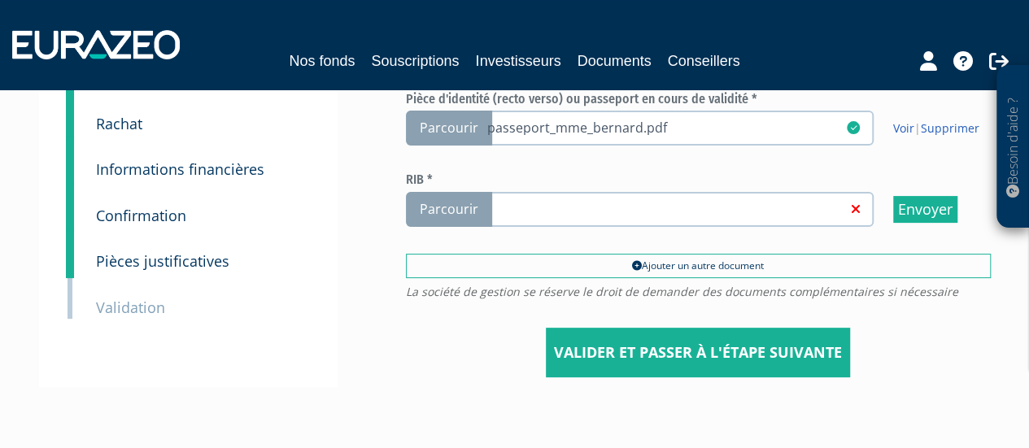
scroll to position [106, 0]
click at [442, 214] on span "Parcourir" at bounding box center [449, 209] width 86 height 35
click at [0, 0] on input "Parcourir" at bounding box center [0, 0] width 0 height 0
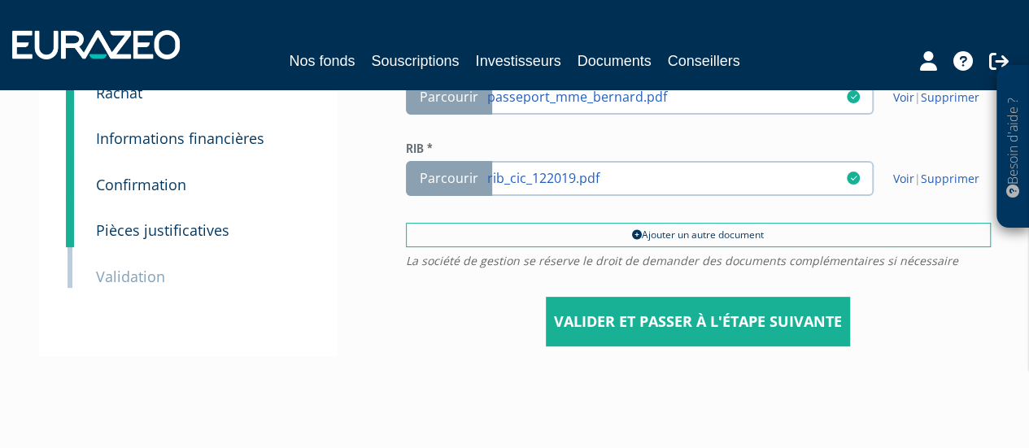
scroll to position [148, 0]
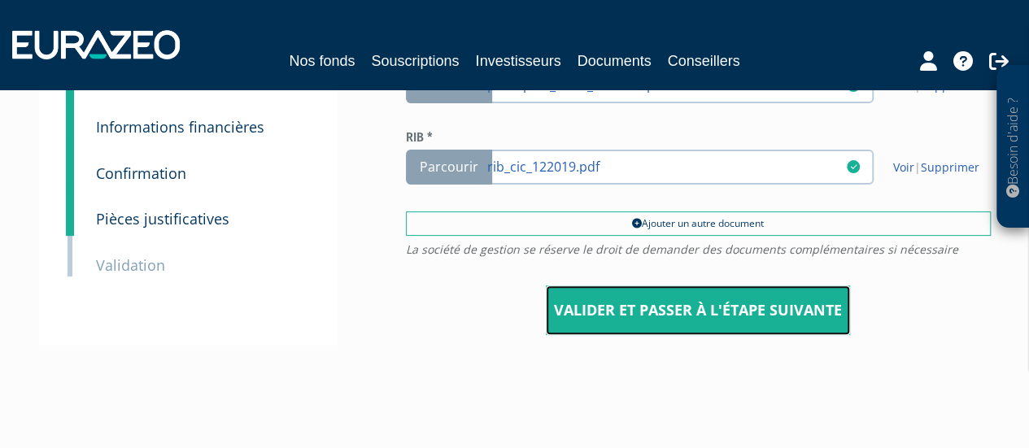
click at [738, 307] on input "Valider et passer à l'étape suivante" at bounding box center [698, 310] width 304 height 50
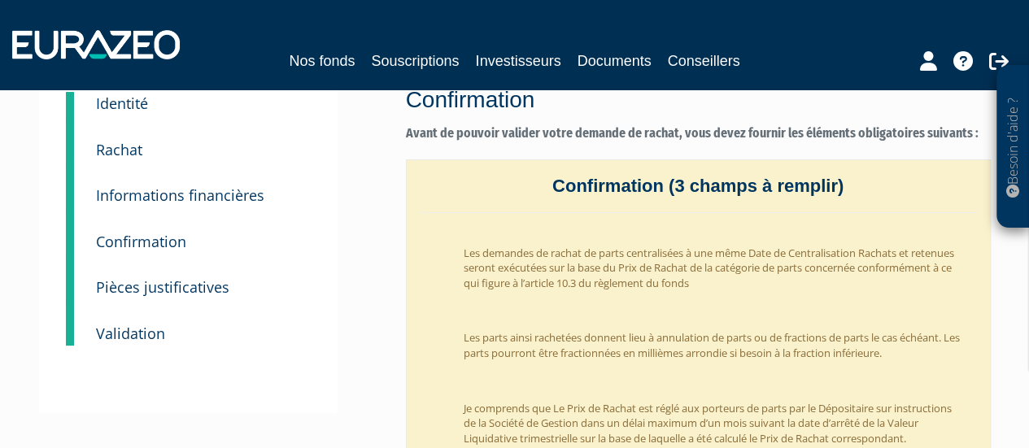
scroll to position [80, 0]
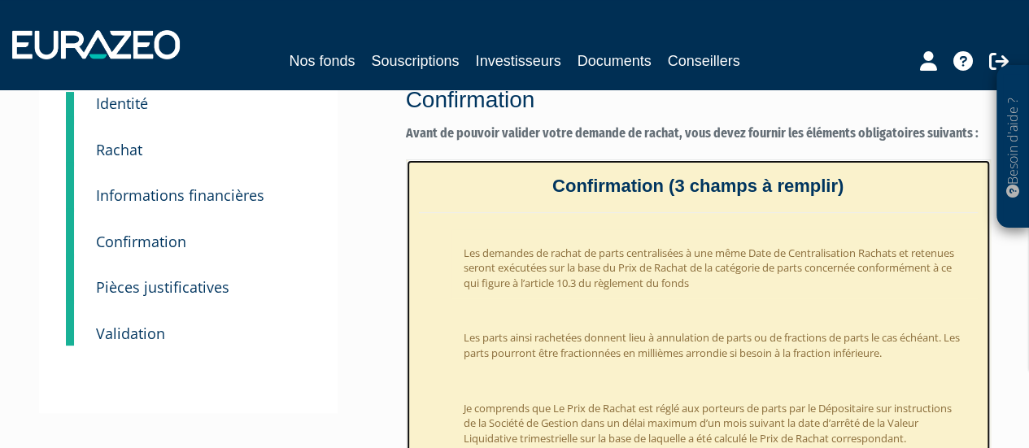
click at [570, 281] on li "Les demandes de rachat de parts centralisées à une même Date de Centralisation …" at bounding box center [714, 264] width 526 height 70
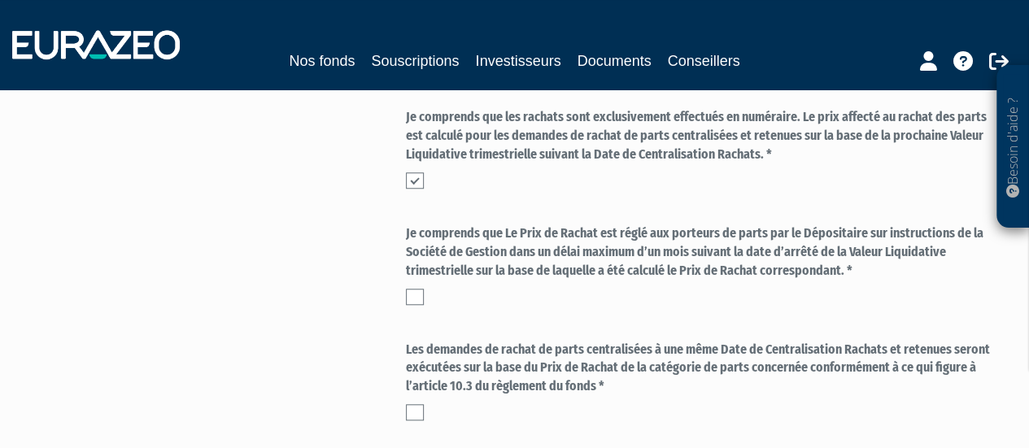
scroll to position [667, 0]
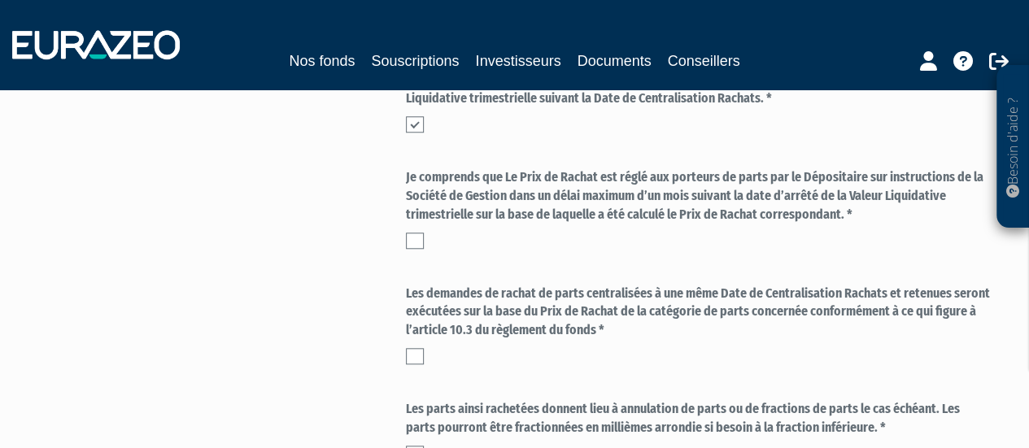
click at [415, 242] on label at bounding box center [415, 241] width 18 height 16
click at [0, 0] on input "checkbox" at bounding box center [0, 0] width 0 height 0
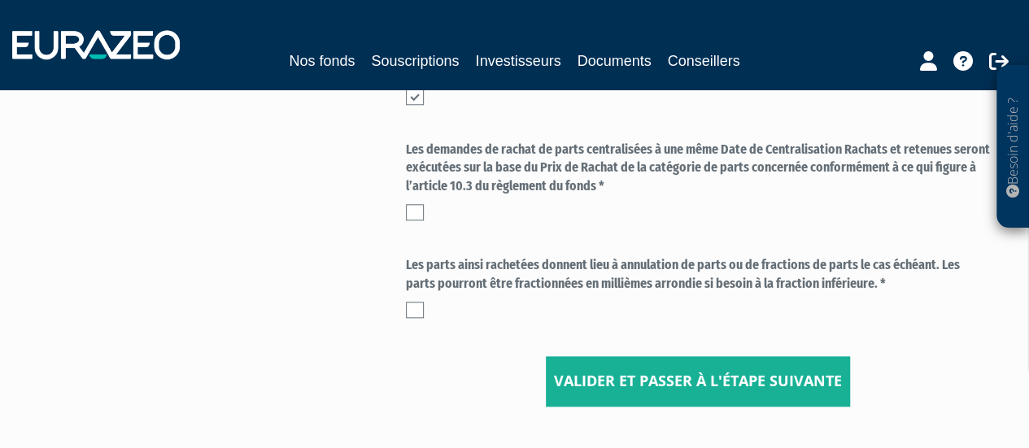
scroll to position [812, 0]
click at [410, 202] on div "Les demandes de rachat de parts centralisées à une même Date de Centralisation …" at bounding box center [698, 180] width 585 height 81
click at [411, 211] on label at bounding box center [415, 211] width 18 height 16
click at [0, 0] on input "checkbox" at bounding box center [0, 0] width 0 height 0
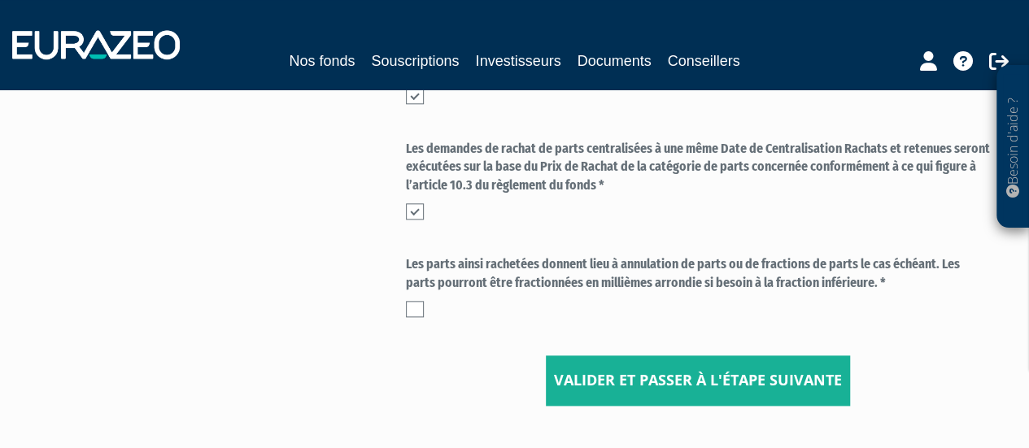
click at [420, 307] on label at bounding box center [415, 309] width 18 height 16
click at [0, 0] on input "checkbox" at bounding box center [0, 0] width 0 height 0
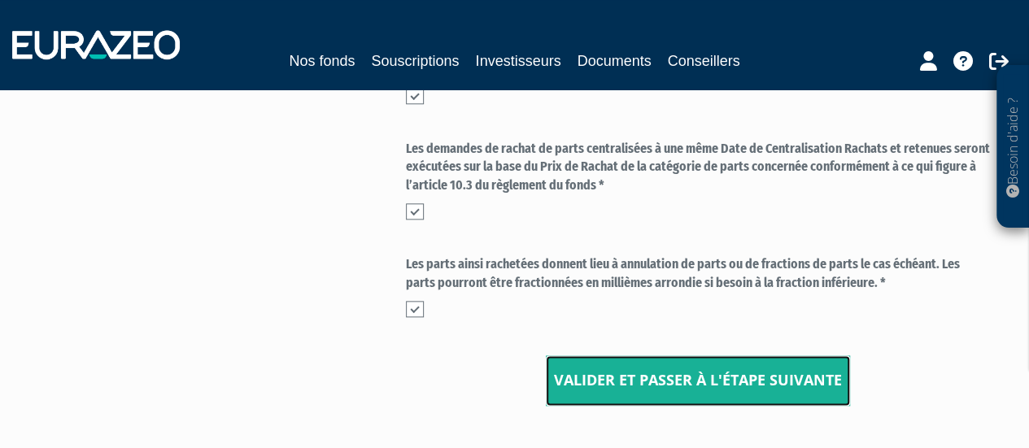
click at [664, 375] on button "Valider et passer à l'étape suivante" at bounding box center [698, 380] width 304 height 50
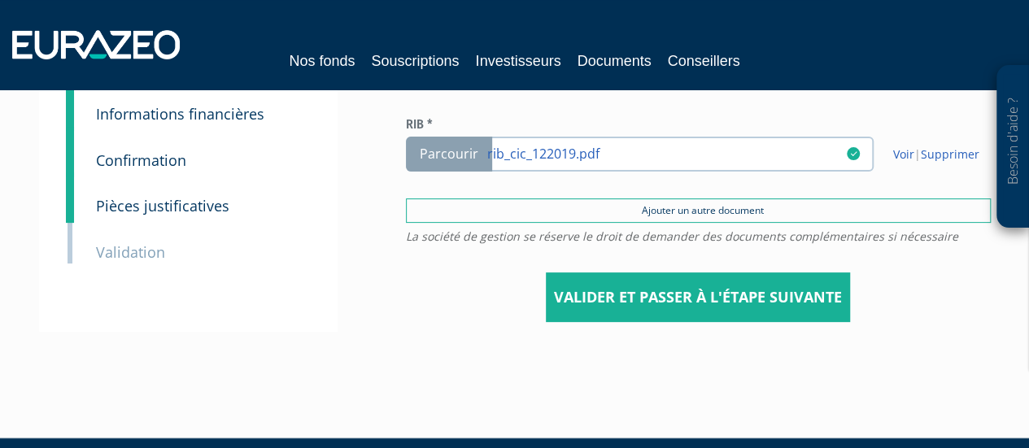
scroll to position [162, 0]
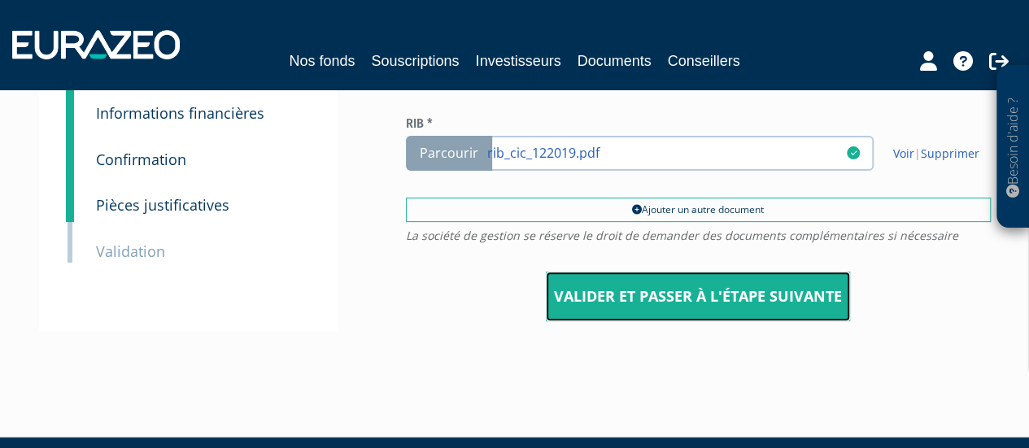
click at [600, 300] on input "Valider et passer à l'étape suivante" at bounding box center [698, 297] width 304 height 50
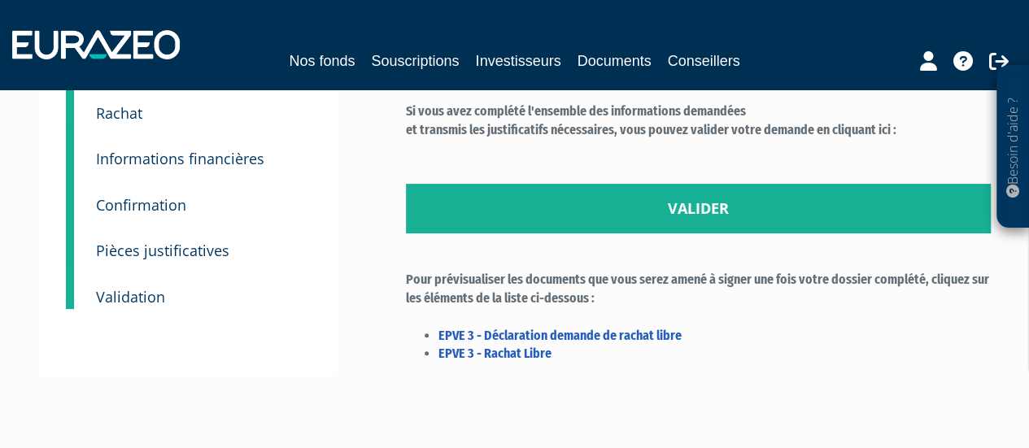
scroll to position [129, 0]
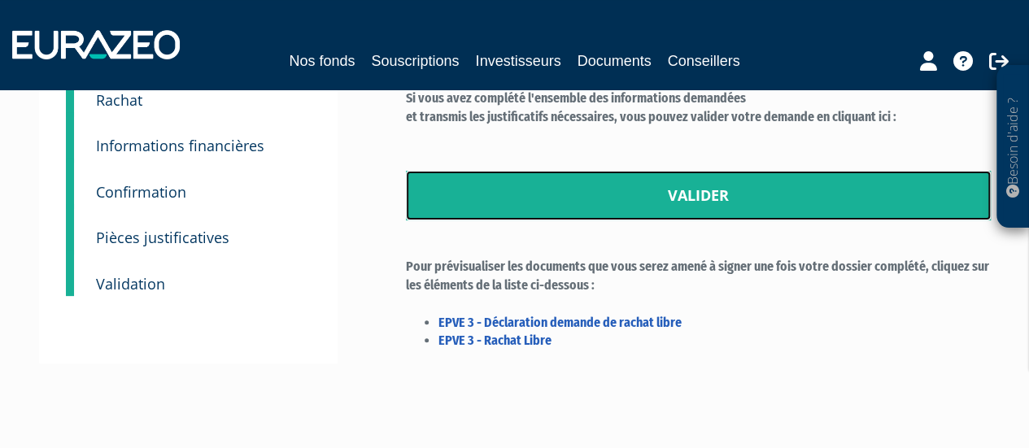
click at [629, 181] on link "Valider" at bounding box center [698, 196] width 585 height 50
